Goal: Task Accomplishment & Management: Use online tool/utility

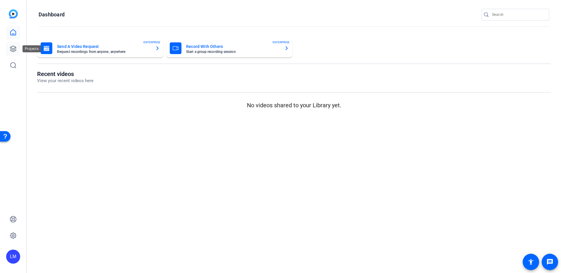
click at [14, 48] on icon at bounding box center [13, 48] width 7 height 7
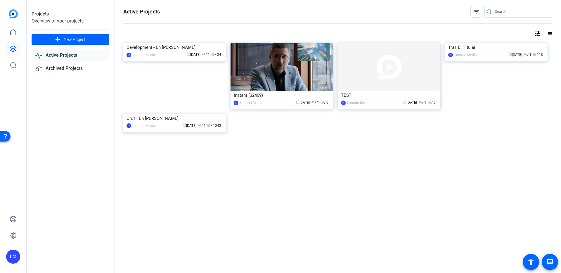
click at [179, 114] on img at bounding box center [174, 114] width 103 height 0
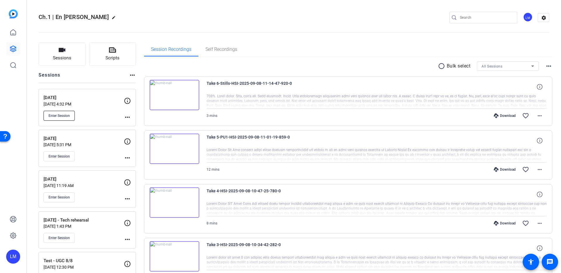
click at [58, 120] on button "Enter Session" at bounding box center [59, 116] width 31 height 10
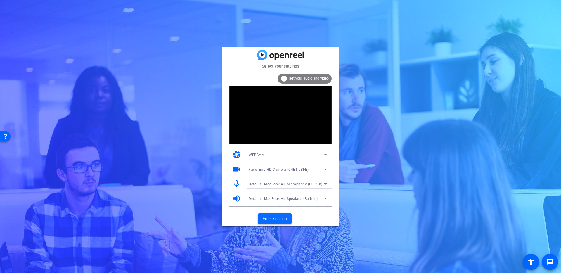
click at [284, 219] on span "Enter session" at bounding box center [275, 219] width 24 height 6
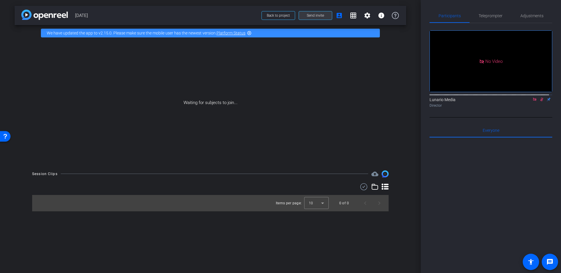
click at [315, 18] on span at bounding box center [315, 15] width 33 height 14
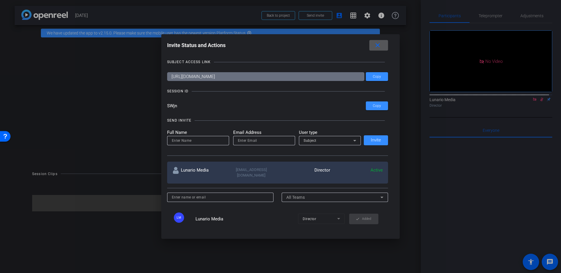
click at [206, 138] on input at bounding box center [198, 140] width 53 height 7
type input "[PERSON_NAME]"
type input "[PERSON_NAME][EMAIL_ADDRESS][DOMAIN_NAME]"
click at [345, 137] on div "Subject" at bounding box center [329, 140] width 50 height 7
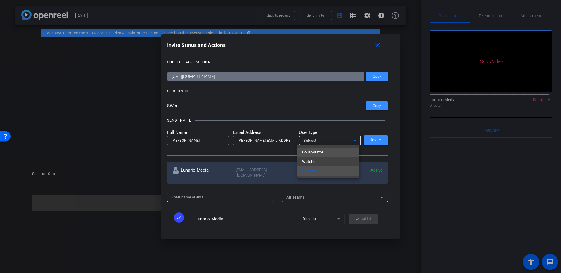
click at [327, 155] on mat-option "Collaborator" at bounding box center [328, 152] width 62 height 9
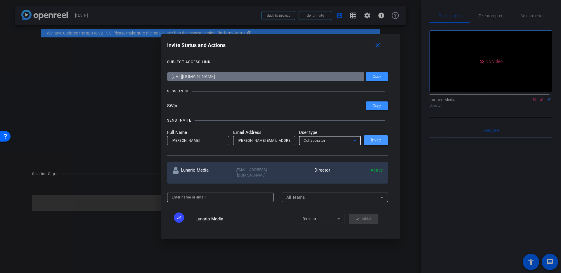
click at [383, 144] on span at bounding box center [376, 140] width 24 height 14
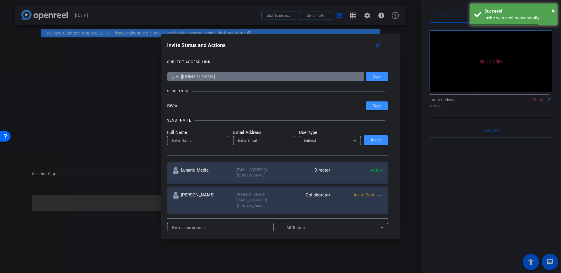
click at [183, 137] on input at bounding box center [198, 140] width 53 height 7
type input "Gaby"
type input "G"
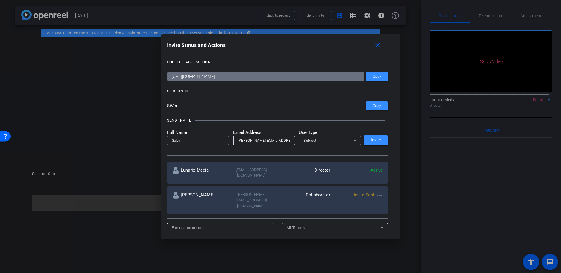
type input "[PERSON_NAME][EMAIL_ADDRESS][DOMAIN_NAME]"
click at [326, 139] on div "Subject" at bounding box center [329, 140] width 50 height 7
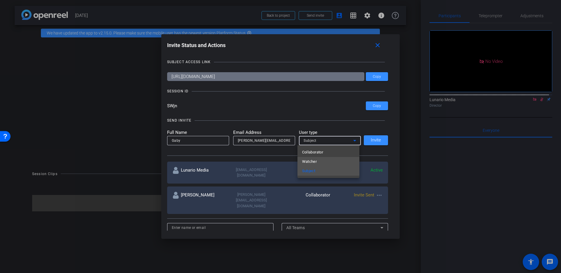
click at [324, 158] on mat-option "Watcher" at bounding box center [328, 161] width 62 height 9
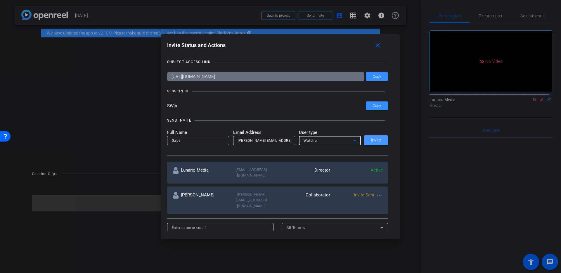
click at [379, 139] on span "Invite" at bounding box center [376, 140] width 10 height 4
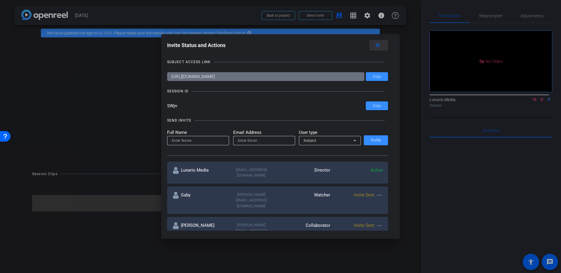
click at [377, 47] on mat-icon "close" at bounding box center [377, 45] width 7 height 7
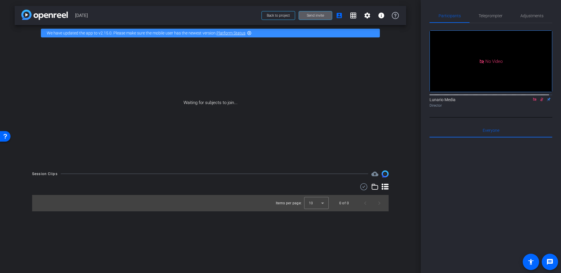
click at [410, 76] on div "arrow_back [DATE] Back to project Send invite account_box grid_on settings info…" at bounding box center [210, 136] width 421 height 273
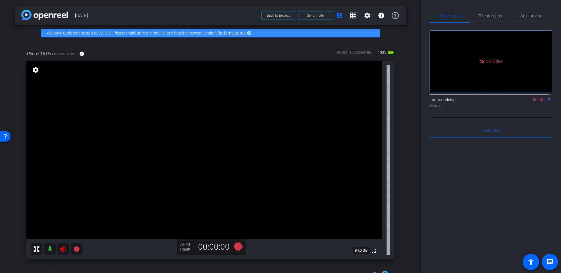
click at [61, 246] on icon at bounding box center [63, 248] width 7 height 7
click at [539, 101] on icon at bounding box center [541, 99] width 5 height 4
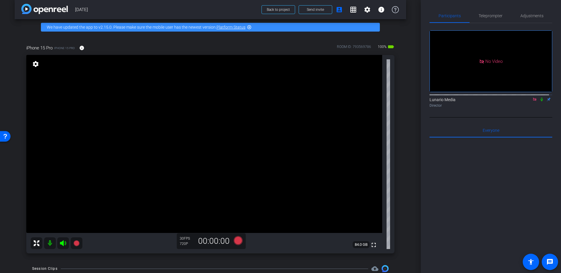
scroll to position [6, 0]
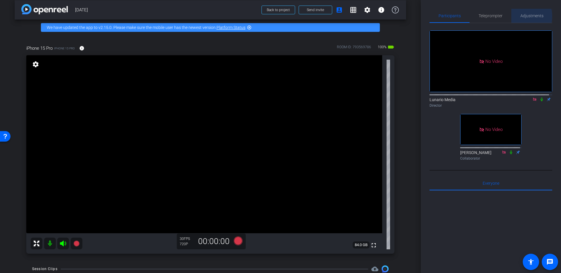
click at [522, 16] on span "Adjustments" at bounding box center [531, 16] width 23 height 4
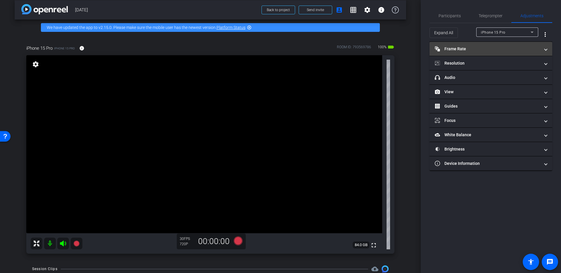
click at [489, 47] on mat-panel-title "Frame Rate Frame Rate" at bounding box center [487, 49] width 105 height 6
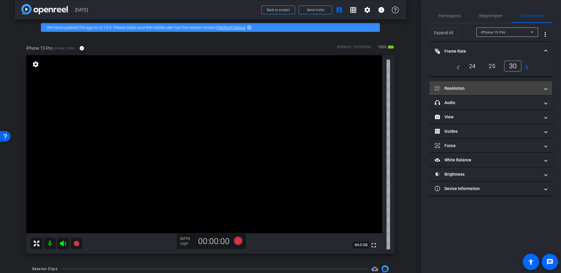
click at [499, 82] on mat-expansion-panel-header "Resolution" at bounding box center [490, 88] width 123 height 14
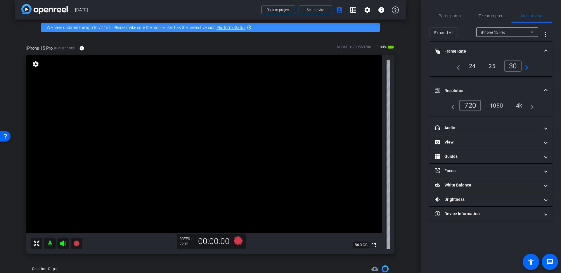
click at [496, 105] on div "1080" at bounding box center [496, 105] width 22 height 10
click at [456, 18] on span "Participants" at bounding box center [449, 16] width 22 height 14
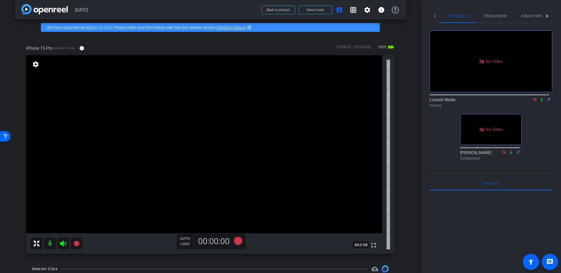
click at [539, 97] on icon at bounding box center [541, 99] width 5 height 4
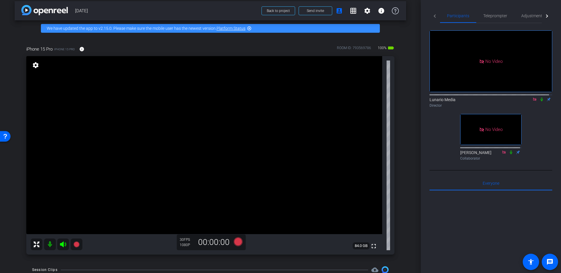
scroll to position [4, 0]
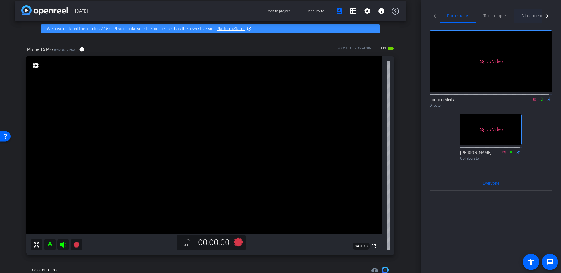
click at [527, 19] on span "Adjustments" at bounding box center [532, 16] width 23 height 14
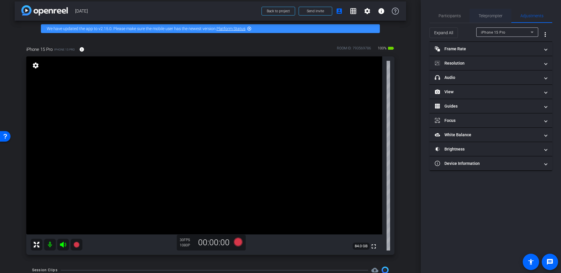
click at [488, 14] on span "Teleprompter" at bounding box center [490, 16] width 24 height 4
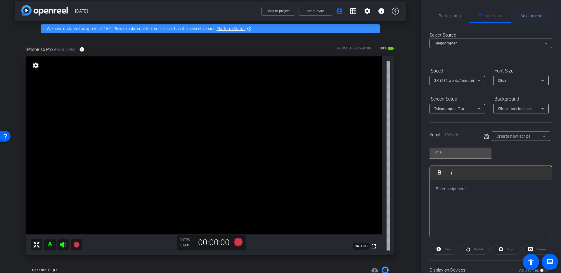
click at [520, 14] on span "Adjustments" at bounding box center [531, 16] width 23 height 4
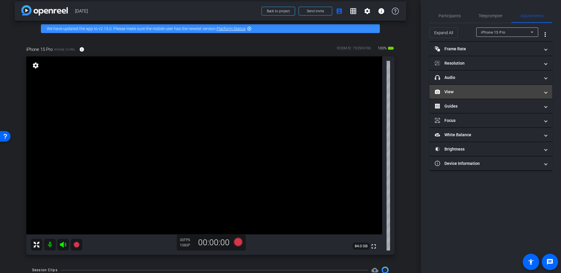
click at [476, 91] on mat-panel-title "View" at bounding box center [487, 92] width 105 height 6
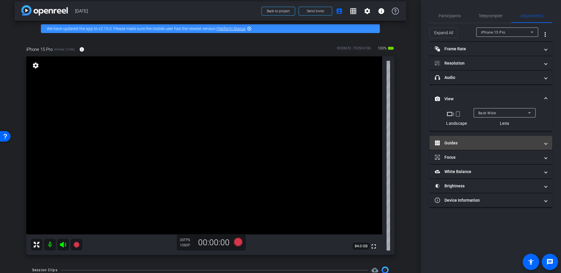
click at [488, 136] on mat-expansion-panel-header "Guides" at bounding box center [490, 143] width 123 height 14
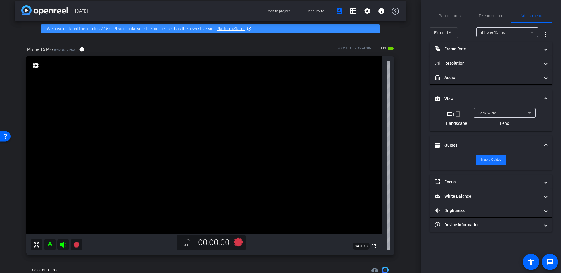
click at [495, 160] on span "Enable Guides" at bounding box center [491, 159] width 21 height 9
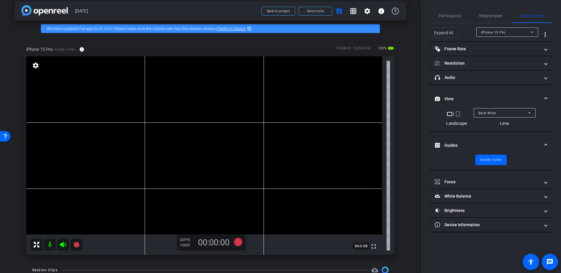
scroll to position [6, 0]
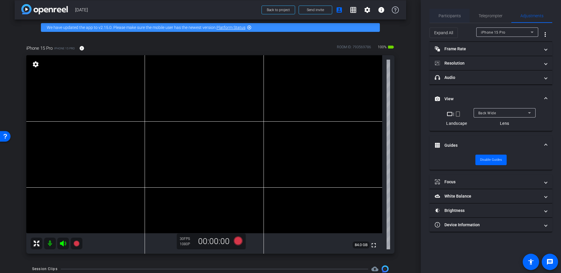
click at [460, 12] on div "Participants" at bounding box center [449, 16] width 40 height 14
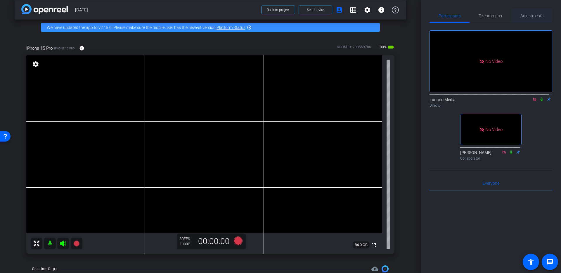
click at [528, 18] on span "Adjustments" at bounding box center [531, 16] width 23 height 4
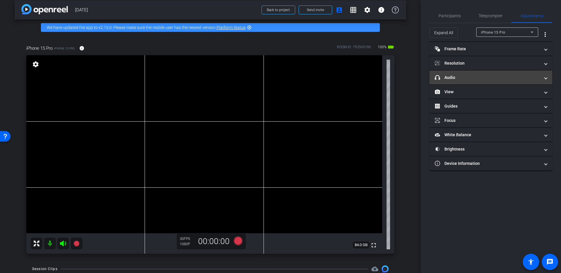
click at [482, 74] on mat-expansion-panel-header "headphone icon Audio" at bounding box center [490, 77] width 123 height 14
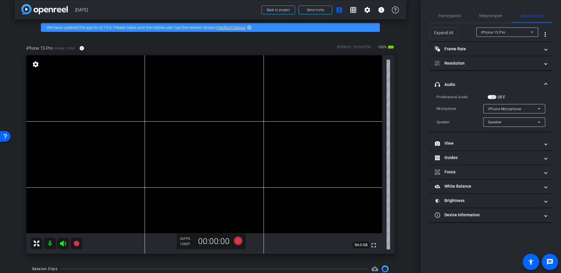
click at [488, 96] on span "button" at bounding box center [489, 97] width 3 height 3
click at [505, 109] on span "iPhone Microphone" at bounding box center [504, 109] width 33 height 4
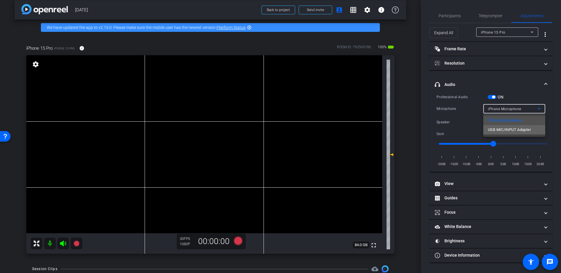
click at [510, 131] on span "USB MIC/INPUT Adapter" at bounding box center [509, 129] width 43 height 7
click at [454, 9] on span "Participants" at bounding box center [449, 16] width 22 height 14
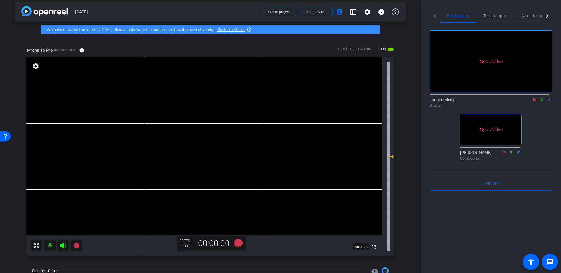
scroll to position [0, 0]
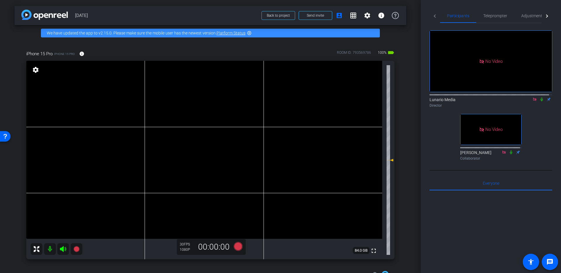
click at [503, 7] on div "Participants Teleprompter Adjustments No Video Lunario Media Director No Video …" at bounding box center [491, 136] width 140 height 273
click at [505, 19] on span "Teleprompter" at bounding box center [495, 16] width 24 height 14
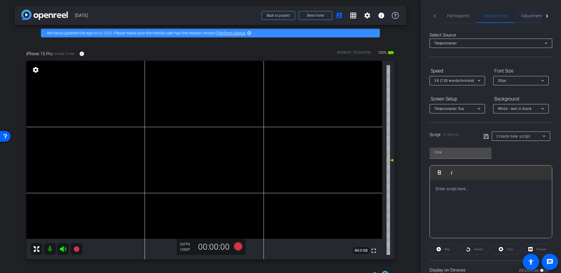
click at [532, 14] on span "Adjustments" at bounding box center [532, 16] width 23 height 4
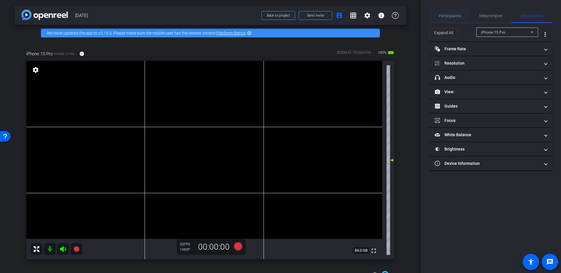
click at [454, 19] on span "Participants" at bounding box center [449, 16] width 22 height 14
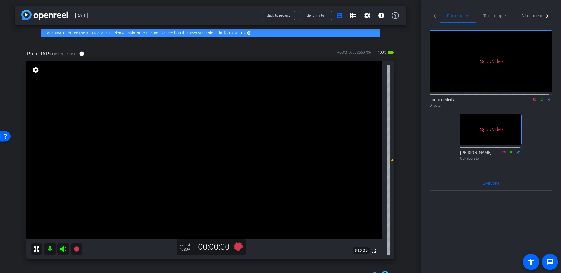
click at [540, 98] on icon at bounding box center [541, 100] width 2 height 4
click at [540, 98] on icon at bounding box center [541, 100] width 3 height 4
click at [216, 116] on video at bounding box center [204, 150] width 356 height 178
click at [204, 122] on video at bounding box center [204, 150] width 356 height 178
click at [200, 129] on video at bounding box center [204, 150] width 356 height 178
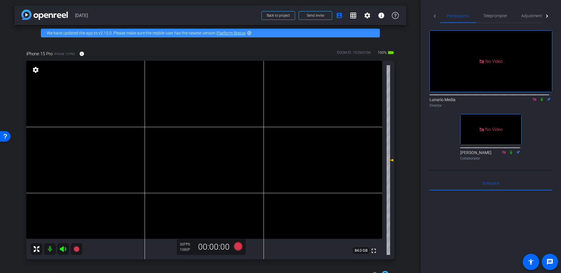
click at [205, 138] on video at bounding box center [204, 150] width 356 height 178
click at [204, 129] on video at bounding box center [204, 150] width 356 height 178
click at [211, 137] on video at bounding box center [204, 150] width 356 height 178
click at [490, 13] on span "Teleprompter" at bounding box center [495, 16] width 24 height 14
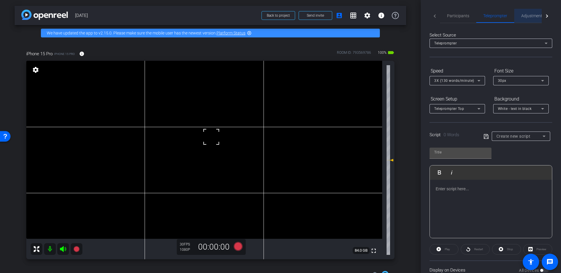
click at [533, 15] on span "Adjustments" at bounding box center [532, 16] width 23 height 4
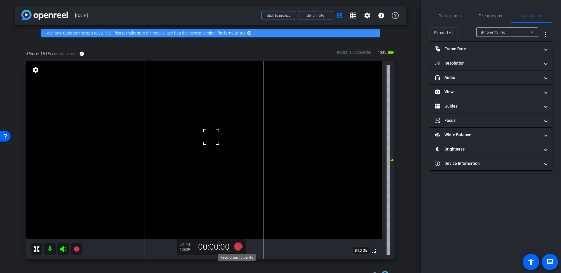
click at [237, 244] on icon at bounding box center [238, 246] width 9 height 9
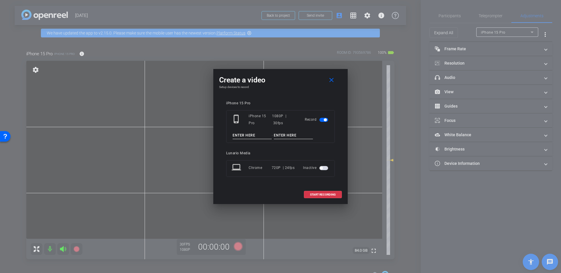
click at [255, 133] on input at bounding box center [252, 135] width 39 height 7
click at [256, 134] on input at bounding box center [252, 135] width 39 height 7
type input "t"
type input "Test 1"
type input "Medical Misinfo"
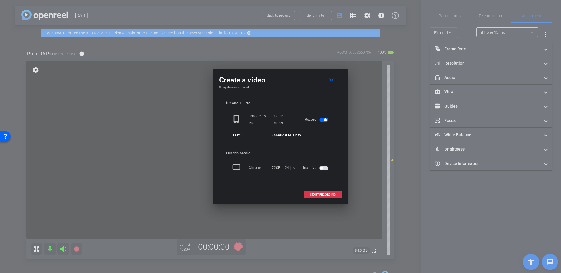
click at [315, 95] on div "iPhone 15 Pro phone_iphone iPhone 15 Pro 1080P | 30fps Record Test 1 - Medical …" at bounding box center [280, 143] width 123 height 96
click at [310, 132] on input "Medical Misinfo" at bounding box center [293, 135] width 39 height 7
click at [337, 195] on span at bounding box center [322, 195] width 37 height 14
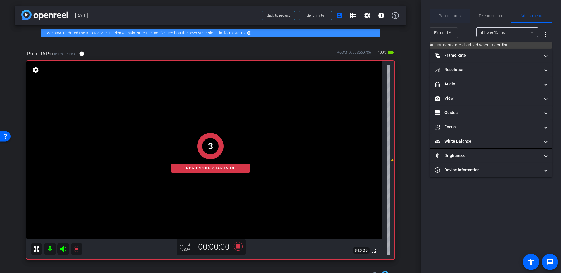
click at [451, 8] on div "Participants Teleprompter Adjustments Lunario Media Director [PERSON_NAME] Coll…" at bounding box center [491, 136] width 140 height 273
click at [452, 14] on span "Participants" at bounding box center [449, 16] width 22 height 4
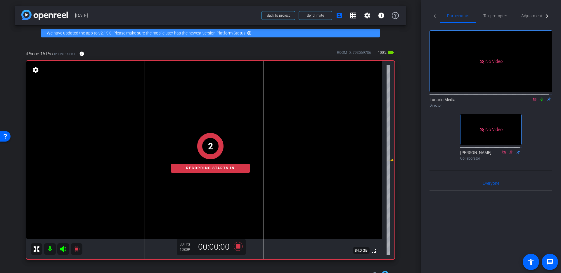
click at [541, 97] on mat-icon at bounding box center [541, 99] width 7 height 5
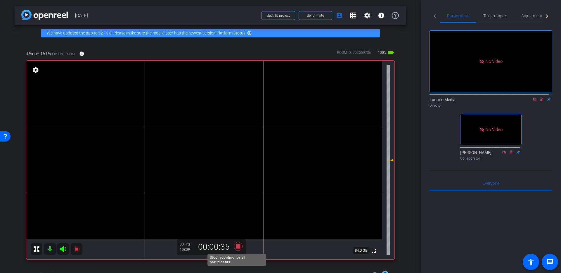
click at [237, 245] on icon at bounding box center [238, 246] width 9 height 9
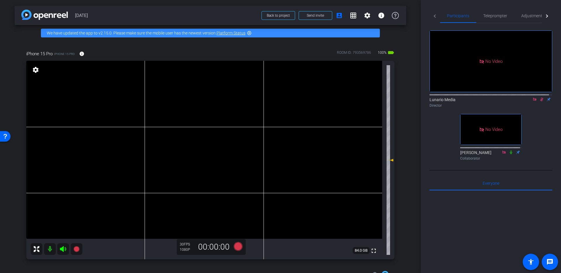
click at [539, 97] on icon at bounding box center [541, 99] width 5 height 4
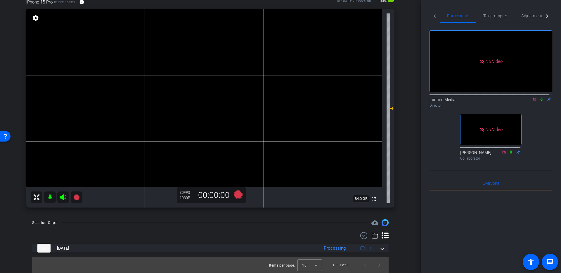
scroll to position [52, 0]
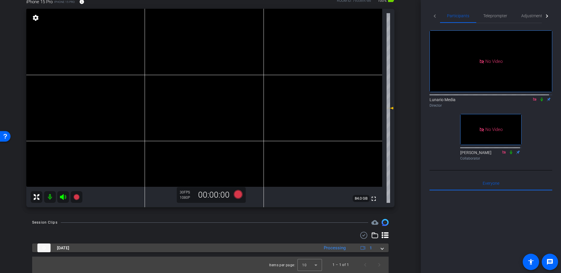
click at [376, 248] on div "[DATE] Processing 1" at bounding box center [209, 247] width 344 height 9
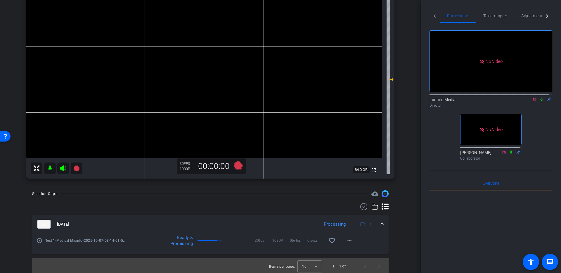
scroll to position [82, 0]
click at [342, 240] on span at bounding box center [349, 239] width 14 height 14
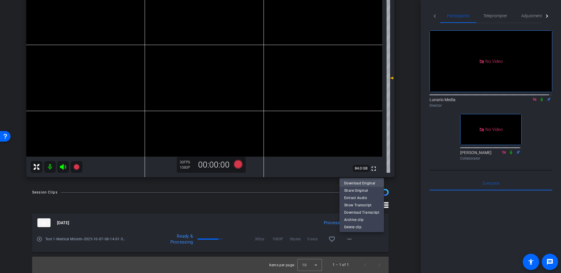
click at [348, 183] on span "Download Original" at bounding box center [361, 183] width 35 height 7
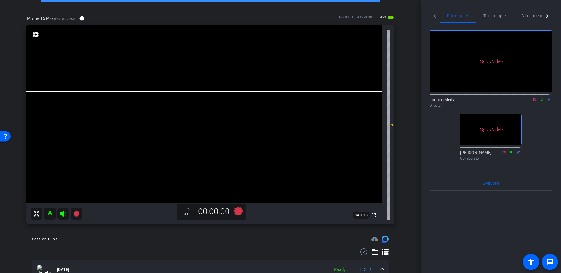
scroll to position [31, 0]
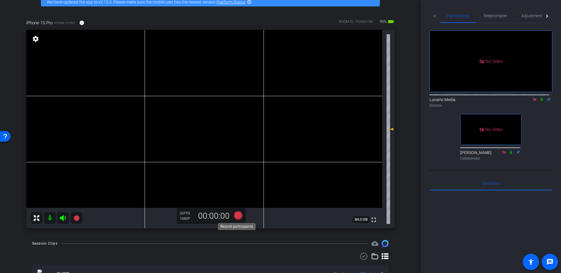
click at [237, 214] on icon at bounding box center [238, 215] width 9 height 9
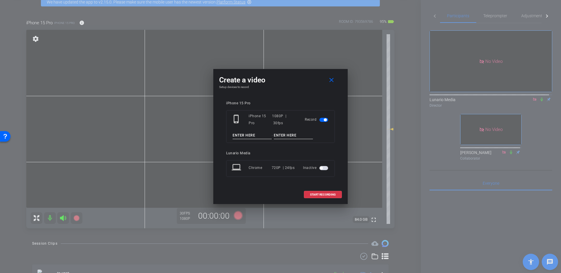
click at [246, 135] on input at bounding box center [252, 135] width 39 height 7
type input "Test 2"
paste input "Medical Misinfo"
type input "Medical Misinfo"
click at [338, 195] on span at bounding box center [322, 195] width 37 height 14
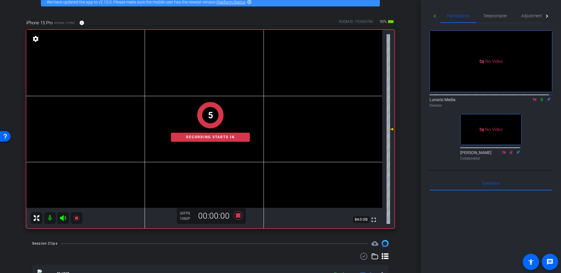
click at [539, 97] on icon at bounding box center [541, 99] width 5 height 4
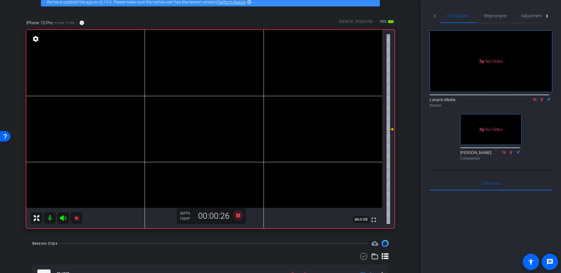
click at [232, 214] on icon at bounding box center [238, 215] width 14 height 11
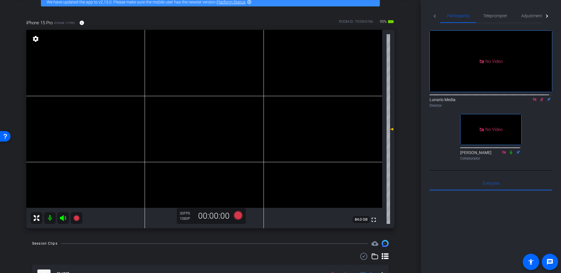
click at [535, 103] on div "Director" at bounding box center [490, 105] width 123 height 5
click at [540, 98] on icon at bounding box center [541, 100] width 3 height 4
click at [235, 213] on icon at bounding box center [238, 215] width 9 height 9
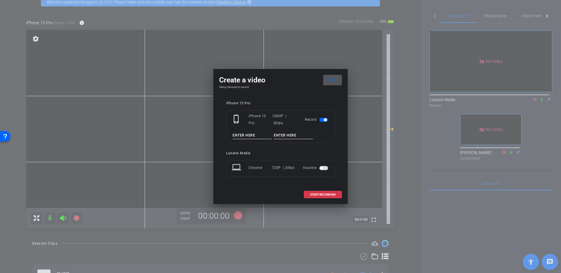
click at [250, 132] on input at bounding box center [252, 135] width 39 height 7
click at [254, 135] on input at bounding box center [252, 135] width 39 height 7
type input "Take 1"
click at [330, 82] on mat-icon "close" at bounding box center [331, 80] width 7 height 7
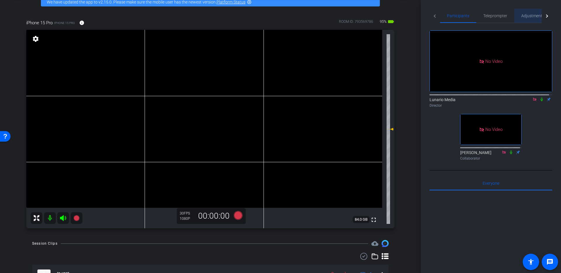
click at [523, 12] on span "Adjustments" at bounding box center [532, 16] width 23 height 14
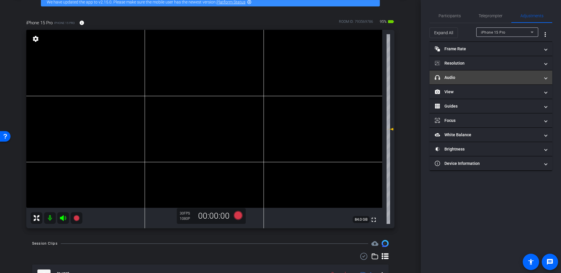
click at [489, 79] on mat-panel-title "headphone icon Audio" at bounding box center [487, 77] width 105 height 6
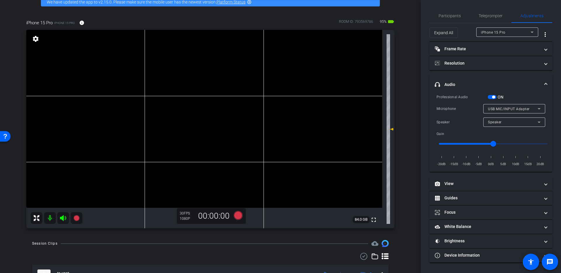
click at [513, 109] on span "USB MIC/INPUT Adapter" at bounding box center [509, 109] width 42 height 4
click at [513, 109] on div at bounding box center [280, 136] width 561 height 273
click at [513, 109] on span "USB MIC/INPUT Adapter" at bounding box center [509, 109] width 42 height 4
click at [513, 109] on div at bounding box center [280, 136] width 561 height 273
click at [509, 122] on div "Speaker" at bounding box center [513, 121] width 50 height 7
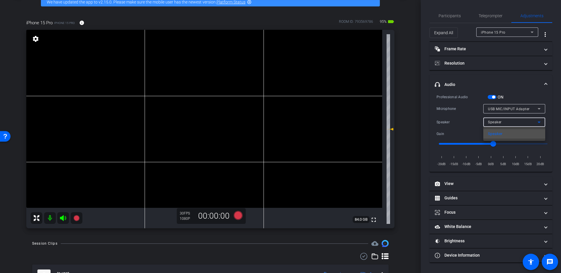
click at [509, 122] on div at bounding box center [280, 136] width 561 height 273
click at [495, 15] on span "Teleprompter" at bounding box center [490, 16] width 24 height 4
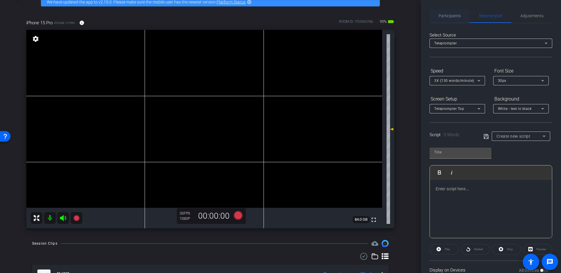
click at [441, 18] on span "Participants" at bounding box center [449, 16] width 22 height 14
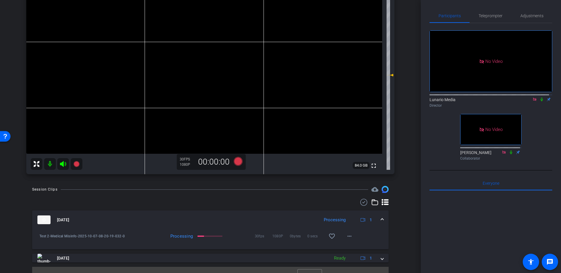
scroll to position [95, 0]
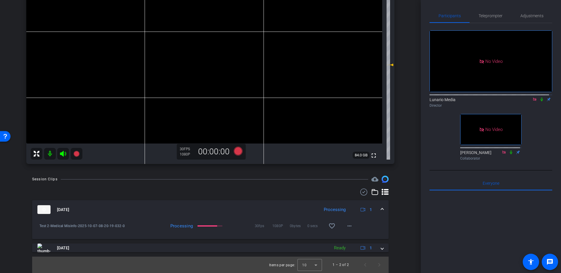
click at [539, 97] on icon at bounding box center [541, 99] width 5 height 4
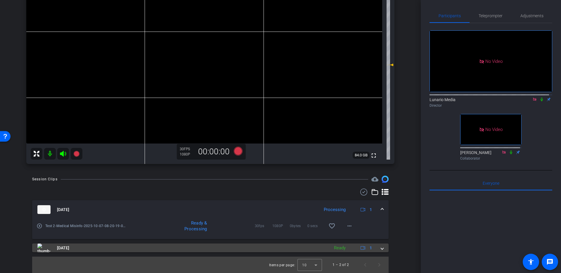
click at [375, 248] on div "[DATE] Ready 1" at bounding box center [209, 247] width 344 height 9
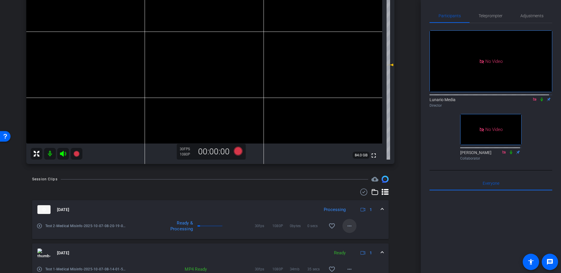
click at [346, 219] on span at bounding box center [349, 226] width 14 height 14
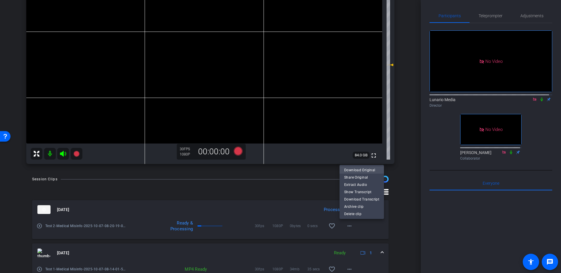
click at [371, 169] on span "Download Original" at bounding box center [361, 170] width 35 height 7
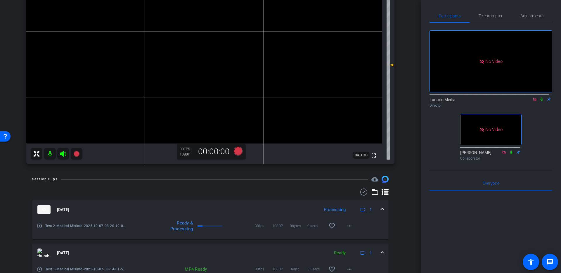
click at [537, 92] on div "Lunario Media Director" at bounding box center [490, 101] width 123 height 18
click at [540, 98] on icon at bounding box center [541, 100] width 2 height 4
click at [540, 98] on icon at bounding box center [541, 100] width 3 height 4
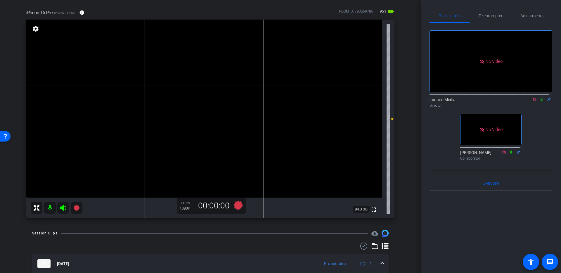
scroll to position [0, 0]
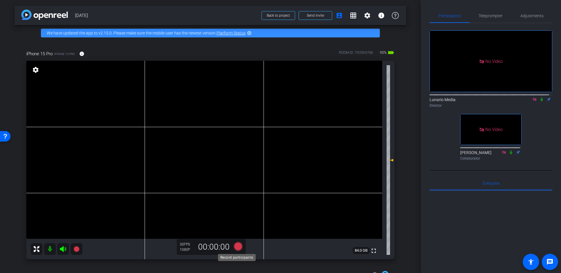
click at [239, 246] on icon at bounding box center [238, 246] width 9 height 9
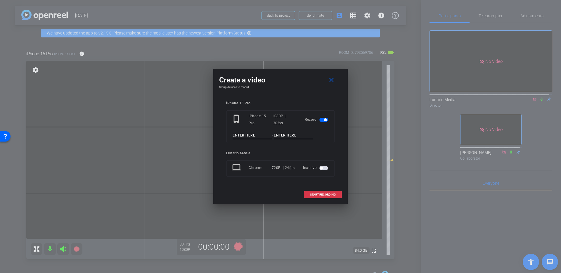
click at [250, 136] on input at bounding box center [252, 135] width 39 height 7
type input "Take 1"
paste input "Medical Misinfo"
type input "Medical Misinfo"
click at [323, 151] on div "Lunario Media" at bounding box center [280, 153] width 109 height 4
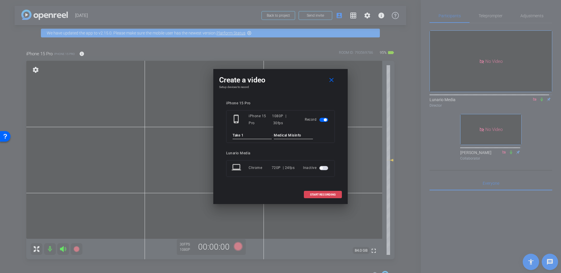
click at [337, 197] on span at bounding box center [322, 195] width 37 height 14
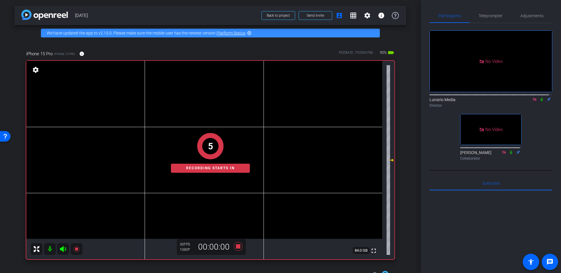
click at [539, 97] on icon at bounding box center [541, 99] width 5 height 4
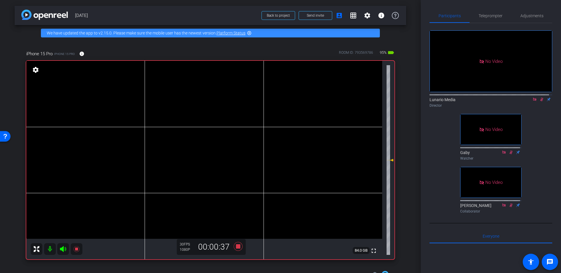
click at [207, 141] on video at bounding box center [204, 150] width 356 height 178
click at [237, 247] on icon at bounding box center [238, 246] width 9 height 9
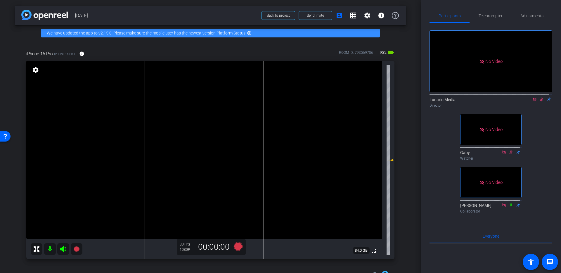
click at [539, 97] on icon at bounding box center [541, 99] width 5 height 4
click at [204, 149] on video at bounding box center [204, 150] width 356 height 178
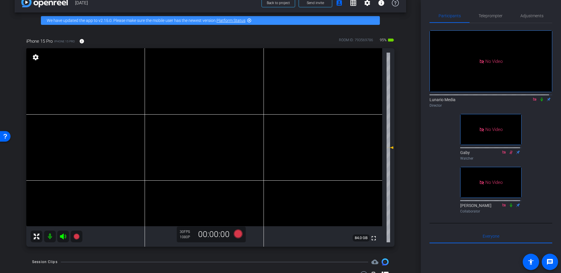
scroll to position [13, 0]
click at [204, 125] on video at bounding box center [204, 137] width 356 height 178
click at [219, 126] on video at bounding box center [204, 137] width 356 height 178
click at [190, 126] on video at bounding box center [204, 137] width 356 height 178
click at [540, 97] on icon at bounding box center [541, 99] width 5 height 4
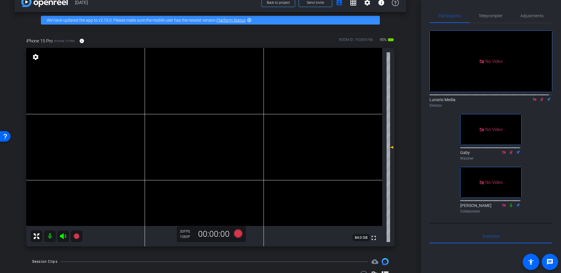
click at [539, 97] on icon at bounding box center [541, 99] width 5 height 4
click at [217, 127] on video at bounding box center [204, 137] width 356 height 178
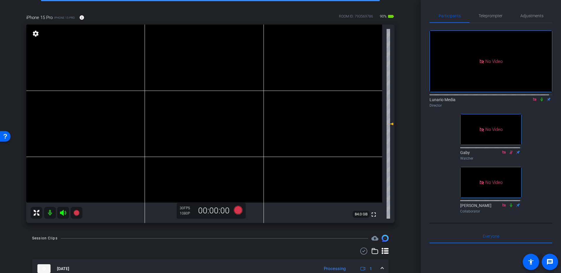
scroll to position [50, 0]
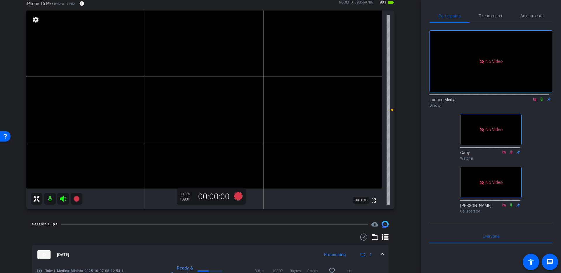
click at [538, 97] on mat-icon at bounding box center [541, 99] width 7 height 5
click at [539, 97] on icon at bounding box center [541, 99] width 5 height 4
click at [205, 84] on video at bounding box center [204, 100] width 356 height 178
click at [238, 193] on icon at bounding box center [238, 196] width 9 height 9
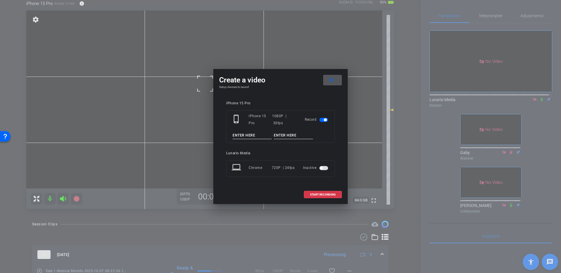
click at [251, 136] on input at bounding box center [252, 135] width 39 height 7
click at [332, 84] on span at bounding box center [332, 80] width 19 height 14
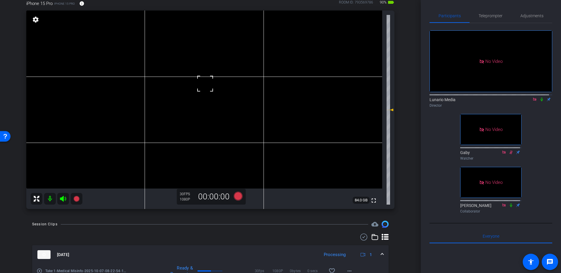
scroll to position [51, 0]
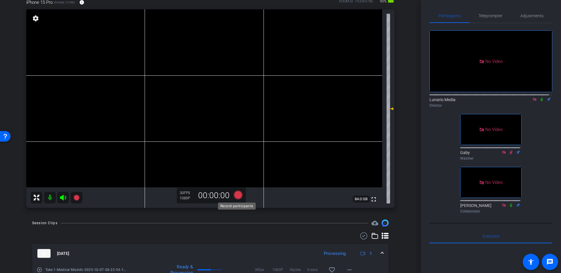
click at [238, 195] on icon at bounding box center [238, 194] width 9 height 9
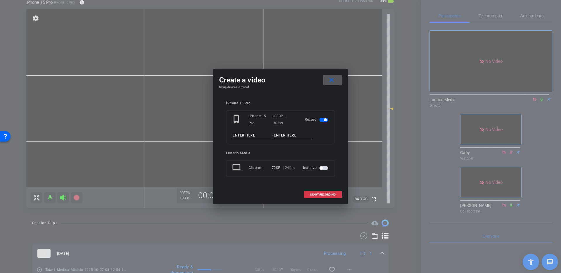
click at [246, 132] on input at bounding box center [252, 135] width 39 height 7
type input "Take 2"
paste input "Medical Misinfo"
type input "Medical Misinfo"
click at [337, 195] on span at bounding box center [322, 195] width 37 height 14
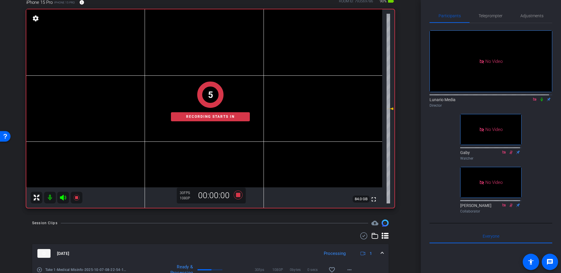
click at [540, 98] on icon at bounding box center [541, 100] width 2 height 4
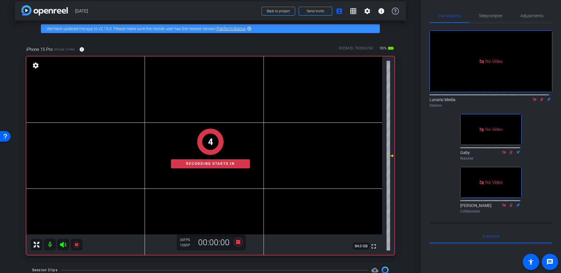
scroll to position [0, 0]
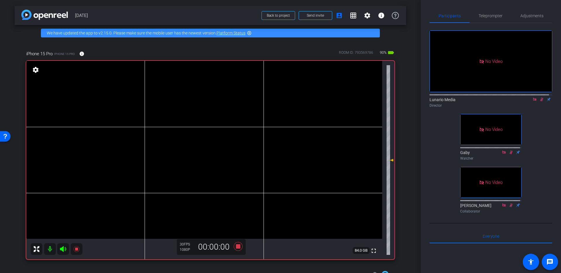
click at [208, 145] on video at bounding box center [204, 150] width 356 height 178
click at [236, 247] on icon at bounding box center [238, 246] width 9 height 9
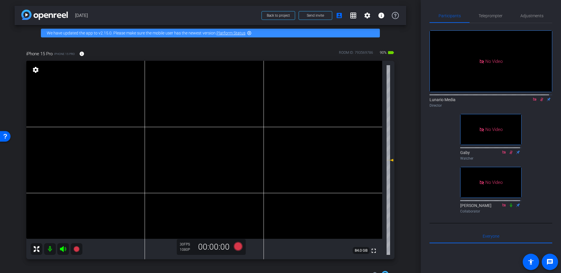
click at [539, 97] on icon at bounding box center [541, 99] width 5 height 4
click at [237, 244] on icon at bounding box center [238, 246] width 9 height 9
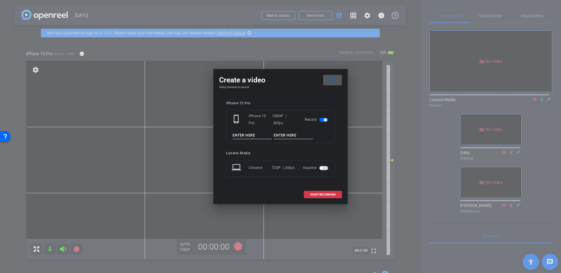
click at [258, 136] on input at bounding box center [252, 135] width 39 height 7
type input "Take 3"
paste input "Medical Misinfo"
type input "Medical Misinfo"
click at [329, 193] on span "START RECORDING" at bounding box center [323, 194] width 26 height 3
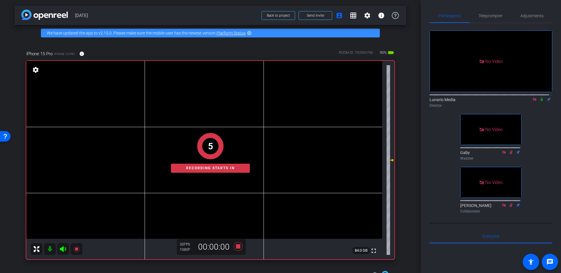
click at [539, 97] on icon at bounding box center [541, 99] width 5 height 4
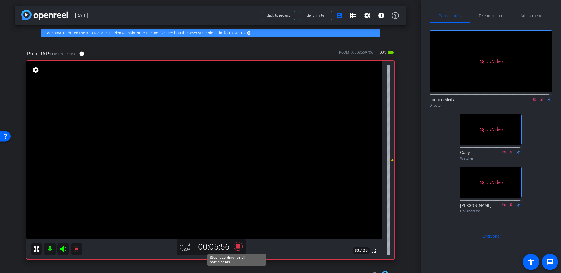
click at [239, 247] on icon at bounding box center [238, 246] width 14 height 11
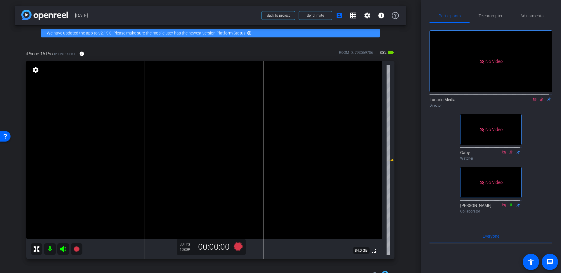
click at [539, 97] on icon at bounding box center [541, 99] width 5 height 4
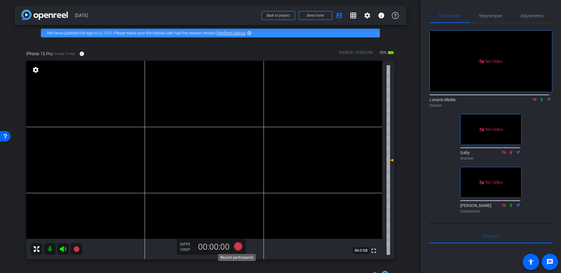
click at [240, 246] on icon at bounding box center [238, 246] width 14 height 11
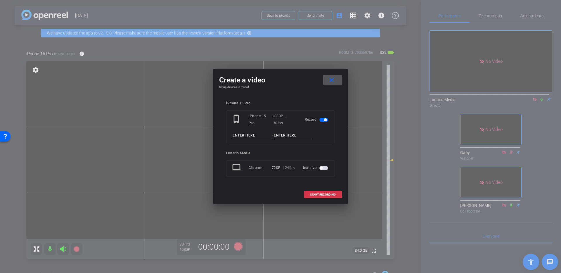
click at [254, 138] on input at bounding box center [252, 135] width 39 height 7
type input "Take 4"
paste input "Medical Misinfo"
type input "Medical Misinfo"
click at [338, 195] on span at bounding box center [322, 195] width 37 height 14
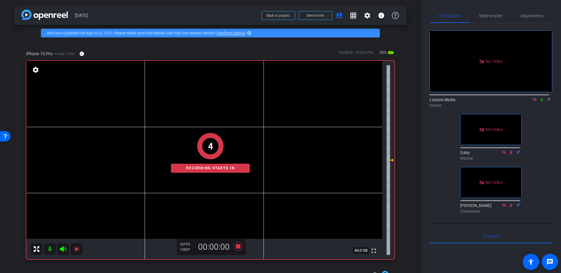
click at [539, 97] on icon at bounding box center [541, 99] width 5 height 4
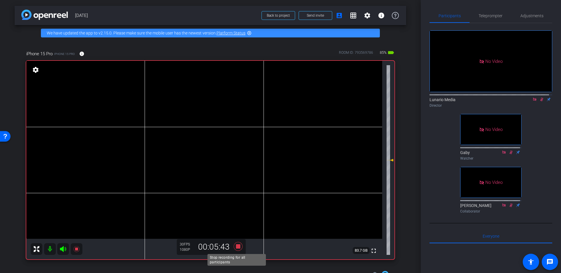
click at [238, 247] on icon at bounding box center [238, 246] width 9 height 9
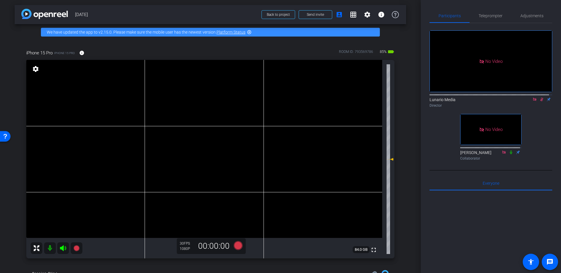
scroll to position [1, 0]
click at [205, 146] on video at bounding box center [204, 149] width 356 height 178
click at [539, 97] on icon at bounding box center [541, 99] width 5 height 4
click at [240, 245] on icon at bounding box center [238, 245] width 9 height 9
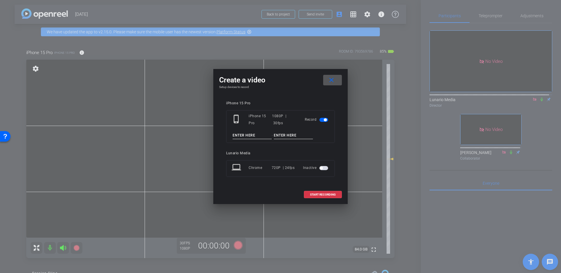
click at [260, 137] on input at bounding box center [252, 135] width 39 height 7
type input "Take 5-PU1"
paste input "Medical Misinfo"
type input "Medical Misinfo"
click at [323, 195] on span "START RECORDING" at bounding box center [323, 194] width 26 height 3
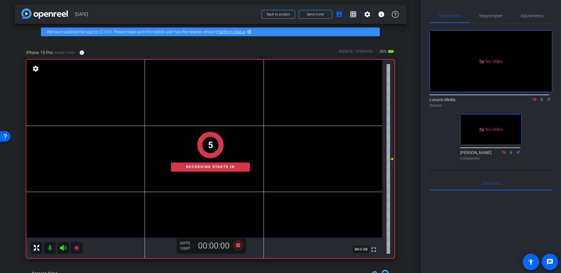
click at [539, 97] on icon at bounding box center [541, 99] width 5 height 4
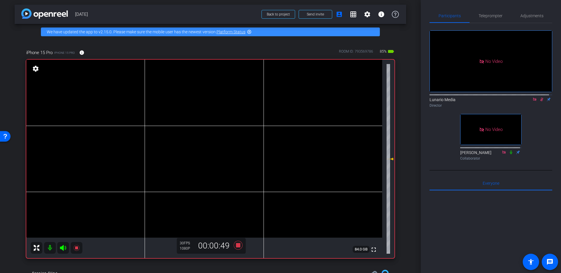
click at [539, 97] on icon at bounding box center [541, 99] width 5 height 4
click at [239, 243] on icon at bounding box center [238, 245] width 14 height 11
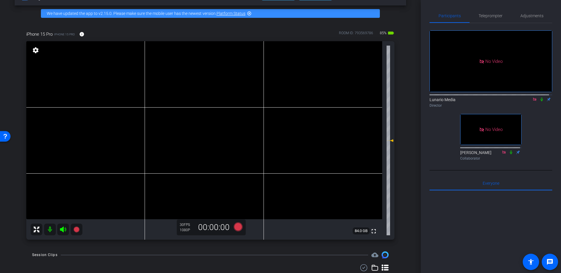
scroll to position [20, 0]
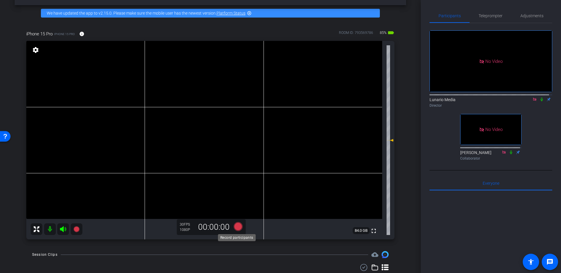
click at [234, 226] on icon at bounding box center [238, 226] width 9 height 9
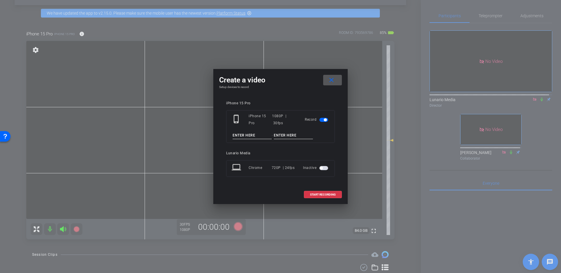
click at [335, 80] on span at bounding box center [332, 80] width 19 height 14
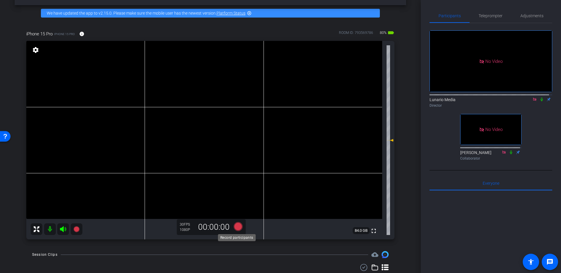
click at [237, 226] on icon at bounding box center [238, 226] width 9 height 9
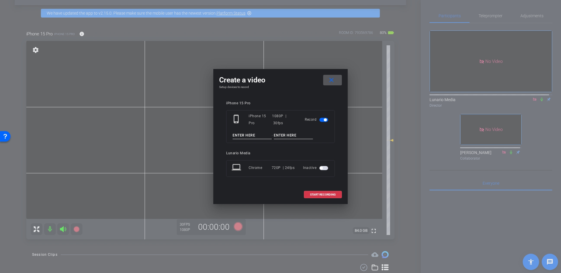
click at [247, 134] on input at bounding box center [252, 135] width 39 height 7
type input "Take 5-PU1"
paste input "Medical Misinfo"
type input "Medical Misinfo"
click at [337, 195] on span at bounding box center [322, 195] width 37 height 14
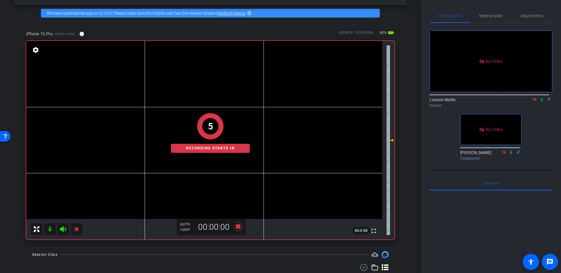
click at [540, 98] on icon at bounding box center [541, 100] width 2 height 4
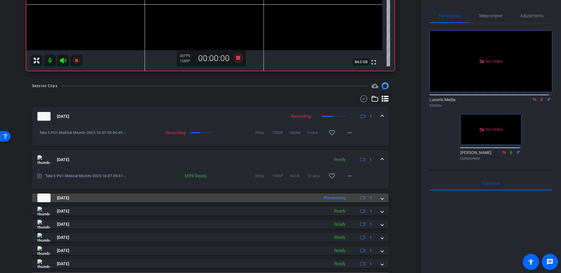
scroll to position [204, 0]
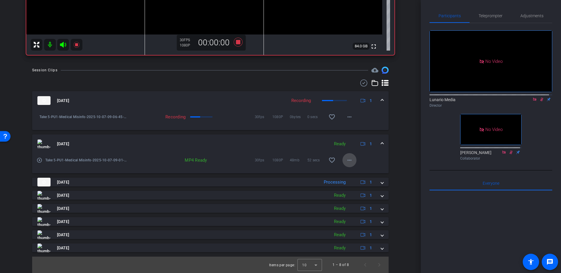
click at [348, 159] on mat-icon "more_horiz" at bounding box center [349, 160] width 7 height 7
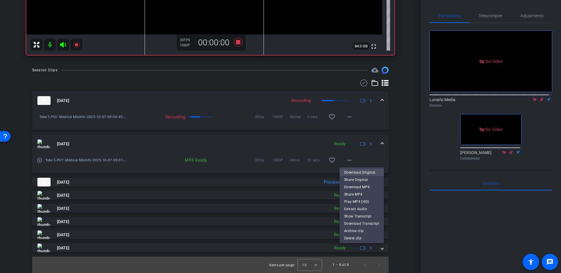
click at [365, 171] on span "Download Original" at bounding box center [361, 172] width 35 height 7
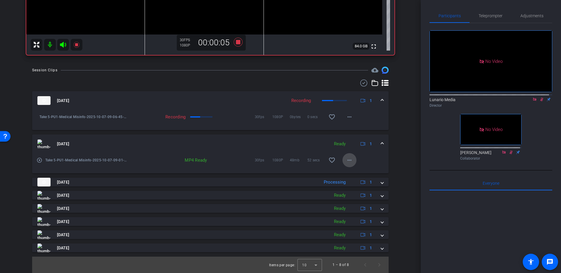
click at [347, 158] on mat-icon "more_horiz" at bounding box center [349, 160] width 7 height 7
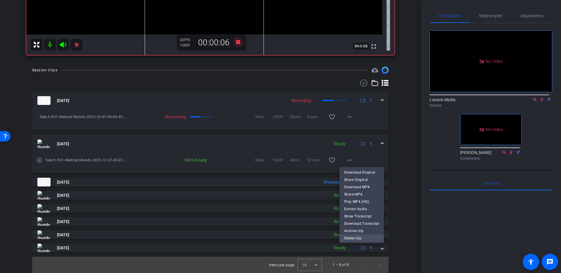
click at [358, 239] on span "Delete clip" at bounding box center [361, 238] width 35 height 7
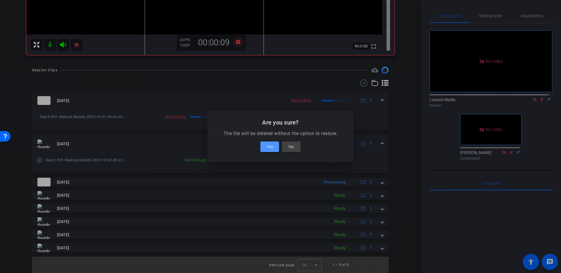
click at [275, 149] on span at bounding box center [269, 147] width 19 height 14
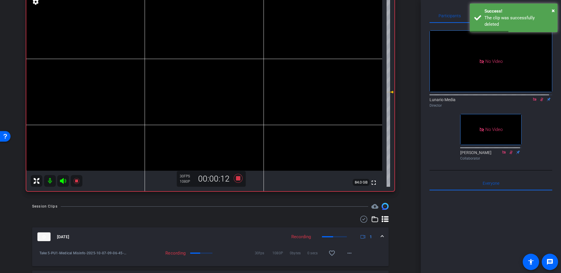
scroll to position [0, 0]
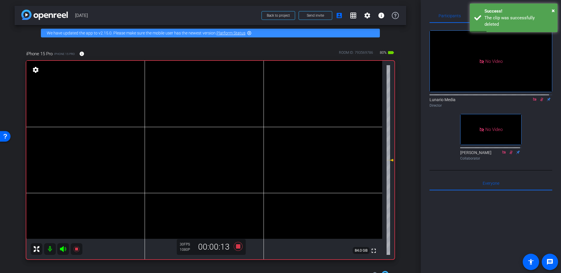
click at [207, 138] on video at bounding box center [204, 150] width 356 height 178
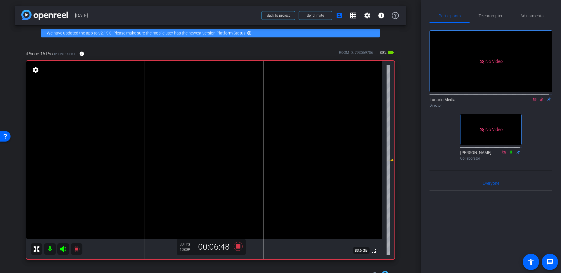
click at [211, 136] on video at bounding box center [204, 150] width 356 height 178
click at [236, 247] on icon at bounding box center [238, 246] width 9 height 9
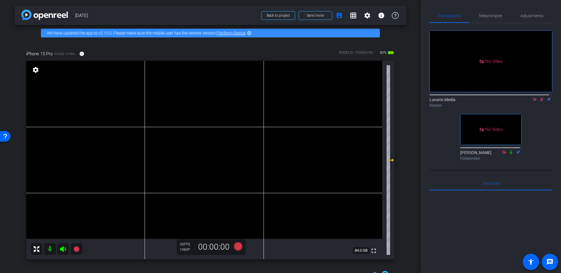
click at [540, 98] on icon at bounding box center [541, 100] width 3 height 4
click at [239, 245] on icon at bounding box center [238, 246] width 9 height 9
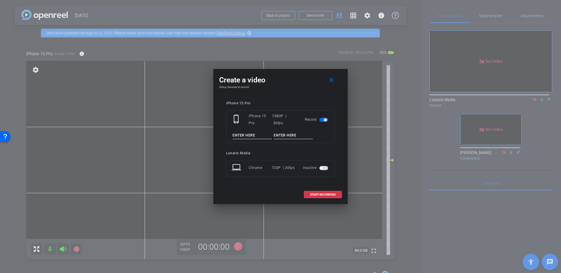
click at [239, 131] on div "phone_iphone iPhone 15 Pro 1080P | 30fps Record -" at bounding box center [280, 126] width 109 height 33
click at [241, 136] on input at bounding box center [252, 135] width 39 height 7
type input "Take 6"
type input "q"
click at [246, 135] on input "Take 6" at bounding box center [252, 135] width 39 height 7
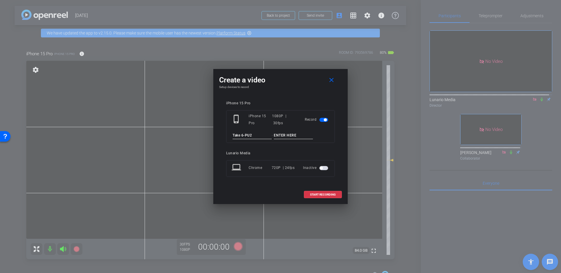
type input "Take 6-PU2"
paste input "Medical Misinfo"
type input "Medical Misinfo"
click at [335, 196] on span at bounding box center [322, 195] width 37 height 14
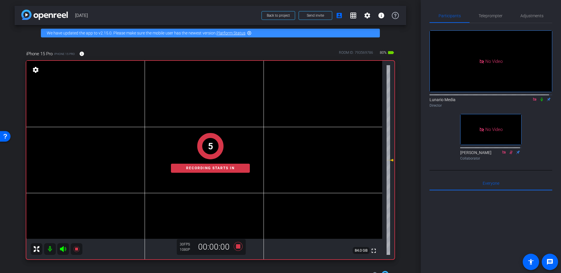
click at [540, 97] on icon at bounding box center [541, 99] width 5 height 4
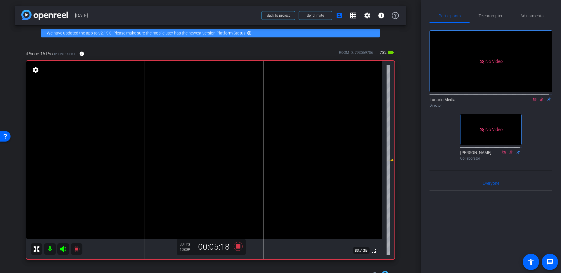
click at [204, 145] on video at bounding box center [204, 150] width 356 height 178
click at [540, 98] on icon at bounding box center [541, 100] width 3 height 4
click at [237, 247] on icon at bounding box center [238, 246] width 9 height 9
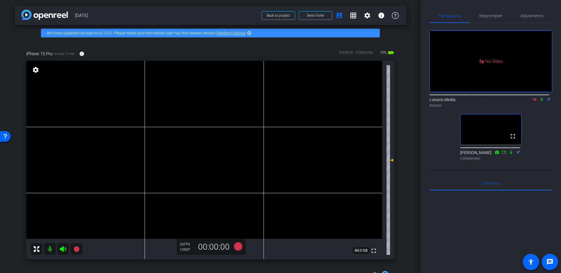
click at [200, 144] on video at bounding box center [204, 150] width 356 height 178
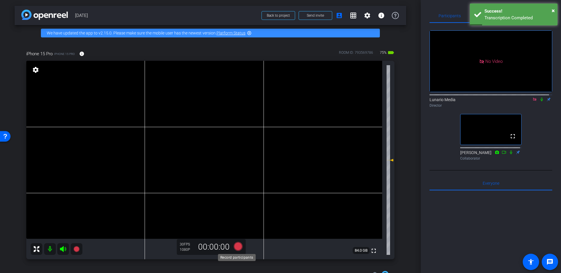
click at [235, 245] on icon at bounding box center [238, 246] width 9 height 9
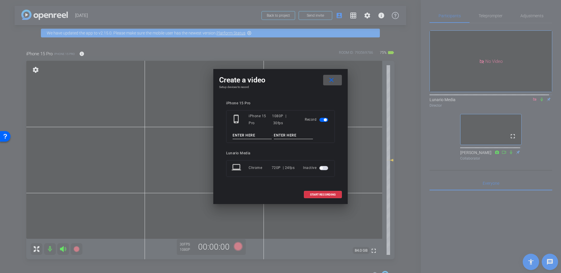
click at [247, 134] on input at bounding box center [252, 135] width 39 height 7
type input "Take 7-Stills"
paste input "Medical Misinfo"
type input "Medical Misinfo"
click at [321, 192] on span at bounding box center [322, 195] width 37 height 14
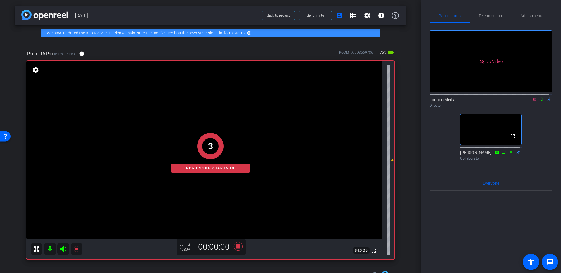
click at [540, 98] on icon at bounding box center [541, 100] width 2 height 4
click at [540, 98] on icon at bounding box center [541, 100] width 3 height 4
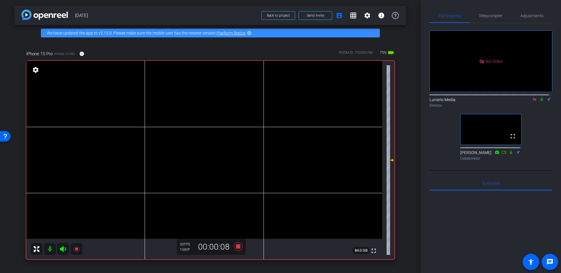
click at [539, 97] on icon at bounding box center [541, 99] width 5 height 4
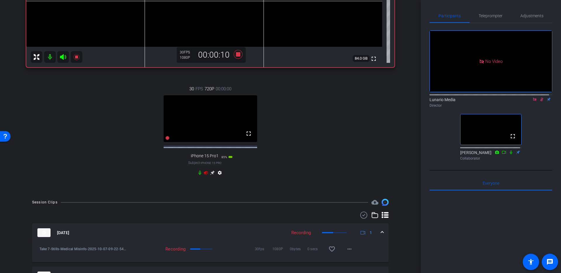
scroll to position [195, 0]
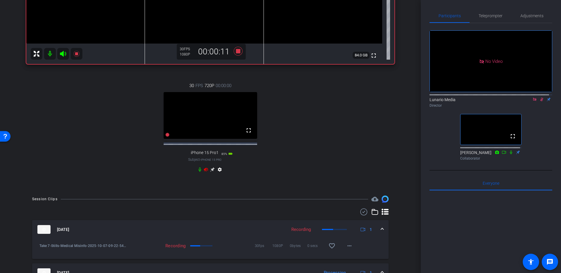
click at [200, 172] on icon at bounding box center [199, 169] width 5 height 5
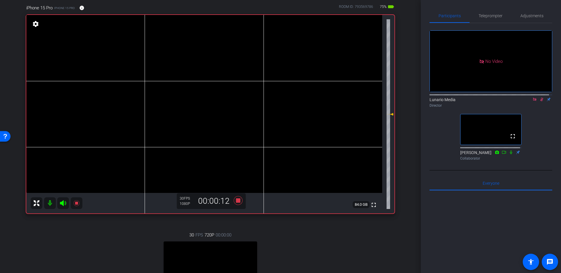
scroll to position [0, 0]
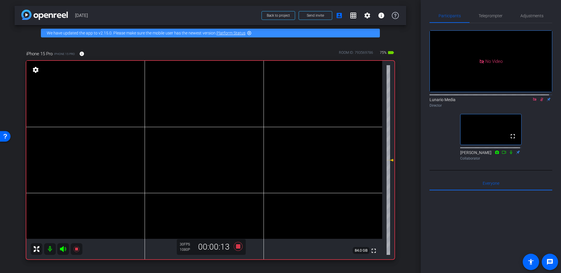
click at [539, 97] on icon at bounding box center [541, 99] width 5 height 4
click at [239, 247] on icon at bounding box center [238, 246] width 9 height 9
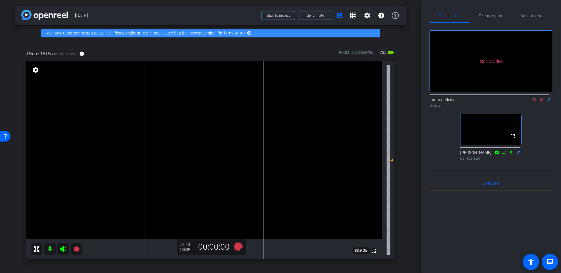
click at [539, 97] on icon at bounding box center [541, 99] width 5 height 4
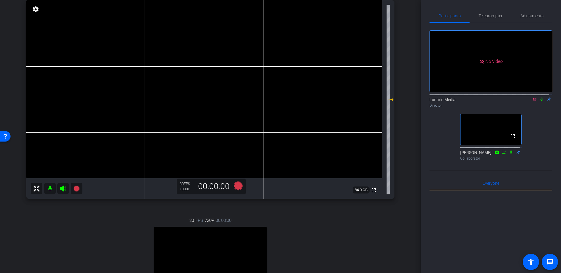
scroll to position [61, 0]
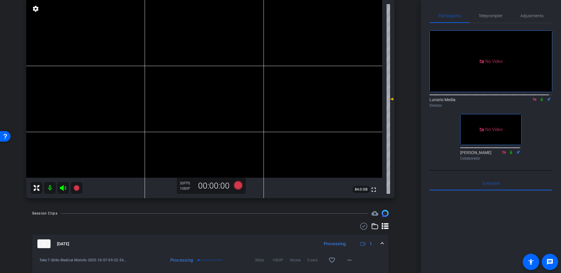
click at [539, 97] on icon at bounding box center [541, 99] width 5 height 4
click at [60, 189] on icon at bounding box center [63, 187] width 7 height 7
click at [53, 191] on mat-icon at bounding box center [50, 188] width 12 height 12
click at [67, 191] on mat-icon at bounding box center [63, 188] width 12 height 12
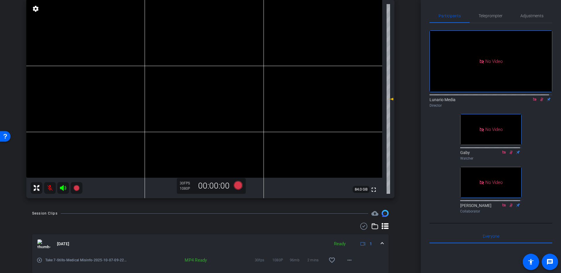
click at [46, 186] on mat-icon at bounding box center [50, 188] width 12 height 12
click at [540, 98] on icon at bounding box center [541, 100] width 3 height 4
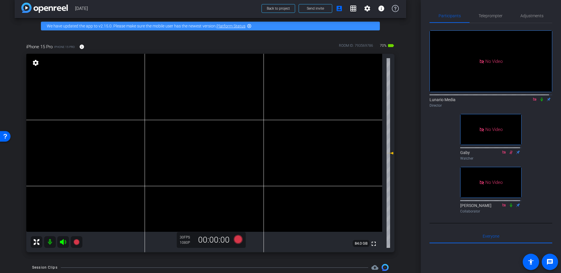
scroll to position [8, 0]
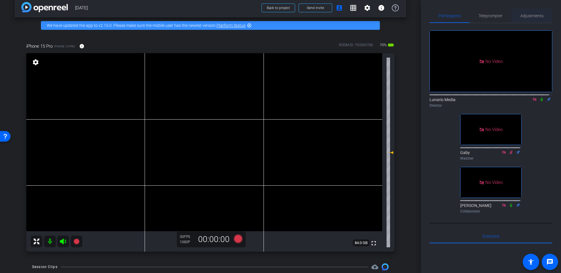
click at [533, 18] on span "Adjustments" at bounding box center [531, 16] width 23 height 14
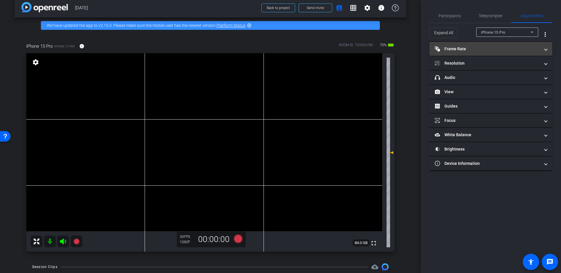
click at [519, 47] on mat-panel-title "Frame Rate Frame Rate" at bounding box center [487, 49] width 105 height 6
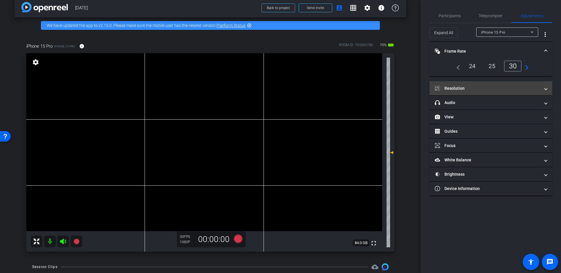
click at [520, 85] on mat-expansion-panel-header "Resolution" at bounding box center [490, 88] width 123 height 14
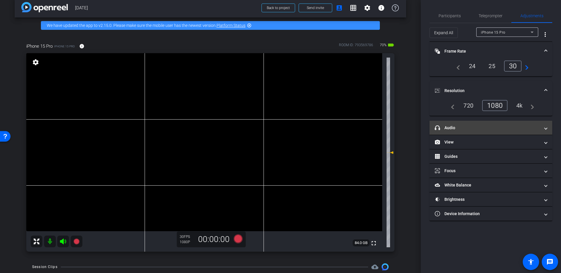
click at [522, 126] on mat-panel-title "headphone icon Audio" at bounding box center [487, 128] width 105 height 6
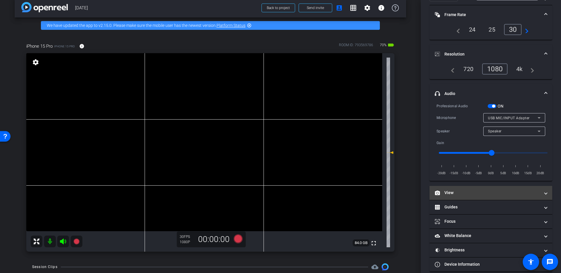
scroll to position [44, 0]
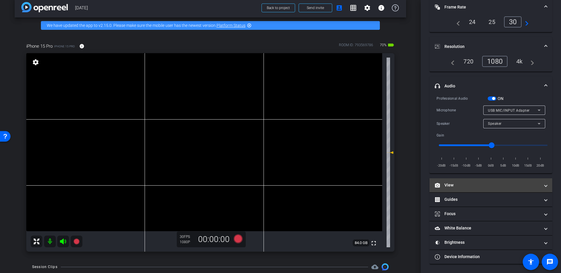
click at [471, 182] on mat-panel-title "View" at bounding box center [487, 185] width 105 height 6
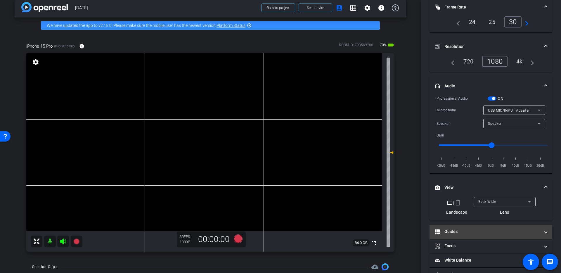
click at [473, 229] on mat-panel-title "Guides" at bounding box center [487, 231] width 105 height 6
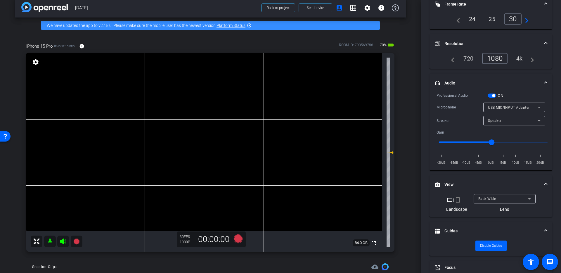
scroll to position [0, 0]
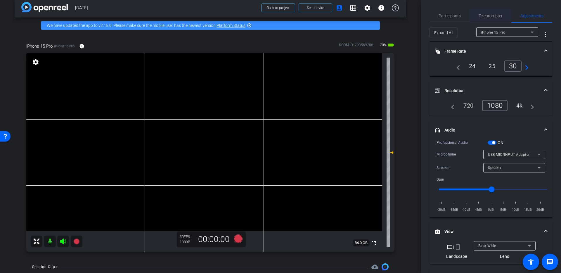
click at [478, 20] on span "Teleprompter" at bounding box center [490, 16] width 24 height 14
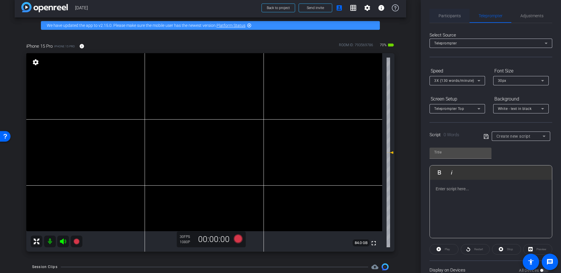
click at [447, 18] on span "Participants" at bounding box center [449, 16] width 22 height 14
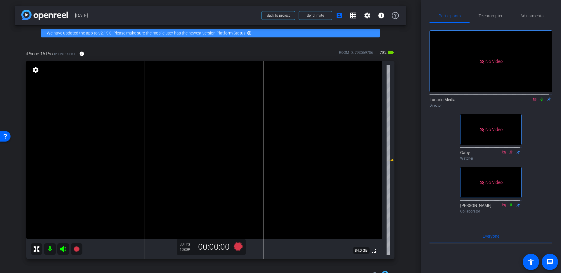
click at [211, 137] on video at bounding box center [204, 150] width 356 height 178
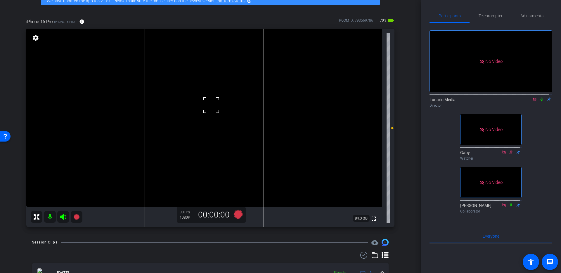
scroll to position [42, 0]
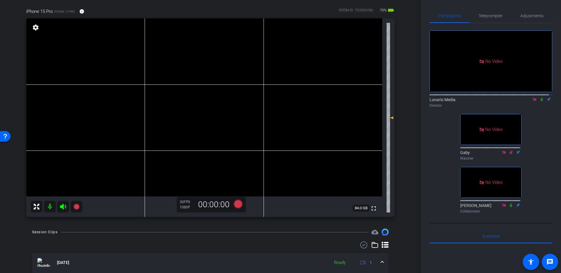
click at [204, 101] on video at bounding box center [204, 107] width 356 height 178
click at [540, 97] on icon at bounding box center [541, 99] width 5 height 4
click at [540, 98] on icon at bounding box center [541, 100] width 3 height 4
click at [214, 91] on video at bounding box center [204, 107] width 356 height 178
click at [202, 90] on video at bounding box center [204, 107] width 356 height 178
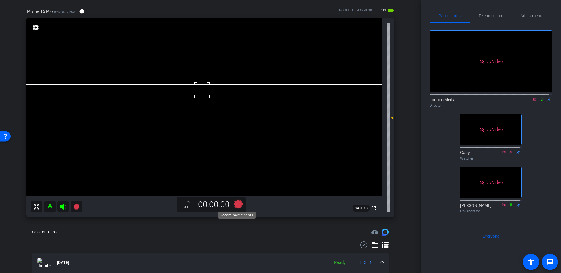
click at [237, 206] on icon at bounding box center [238, 204] width 9 height 9
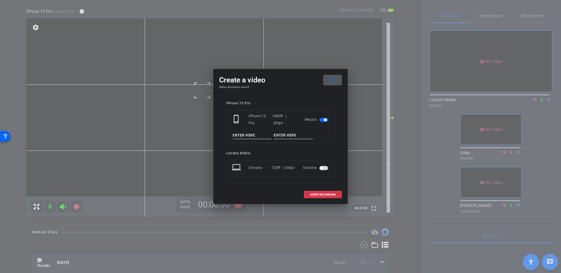
click at [248, 135] on input at bounding box center [252, 135] width 39 height 7
type input "Test 1"
type input "[PERSON_NAME] Enemies"
click at [274, 149] on div "iPhone 15 Pro phone_iphone iPhone 15 Pro 1080P | 30fps Record Test 1 - [PERSON_…" at bounding box center [280, 143] width 109 height 84
click at [334, 194] on span "START RECORDING" at bounding box center [323, 194] width 26 height 3
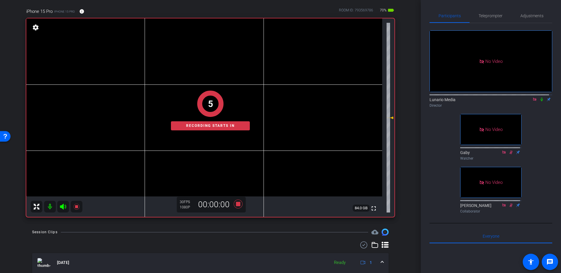
click at [539, 97] on icon at bounding box center [541, 99] width 5 height 4
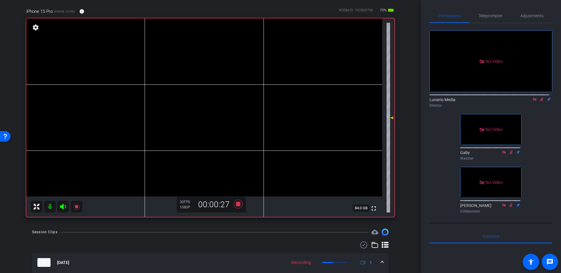
click at [235, 205] on icon at bounding box center [238, 204] width 9 height 9
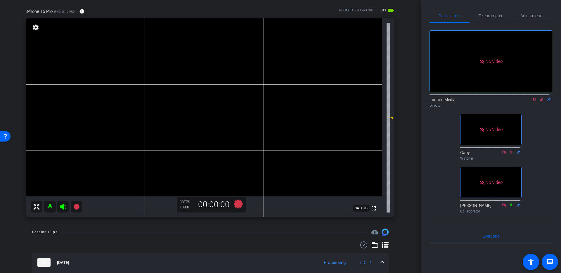
click at [540, 98] on icon at bounding box center [541, 100] width 3 height 4
click at [197, 102] on video at bounding box center [204, 107] width 356 height 178
click at [240, 206] on icon at bounding box center [238, 204] width 9 height 9
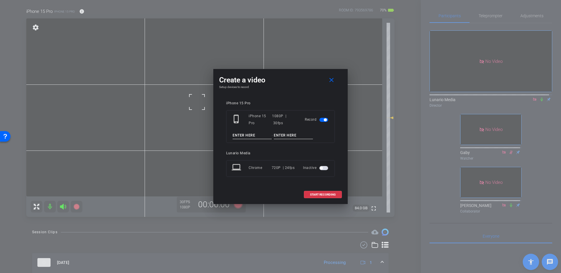
click at [263, 135] on input at bounding box center [252, 135] width 39 height 7
type input "R"
type input "Take 1"
paste input "[PERSON_NAME] Enemies"
type input "[PERSON_NAME] Enemies"
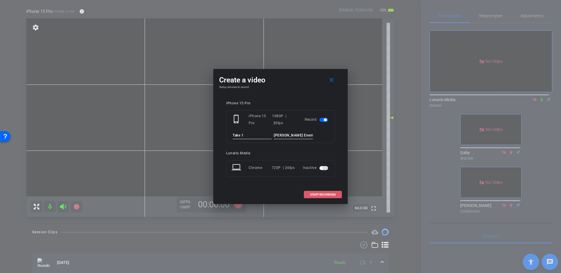
click at [336, 195] on span at bounding box center [322, 195] width 37 height 14
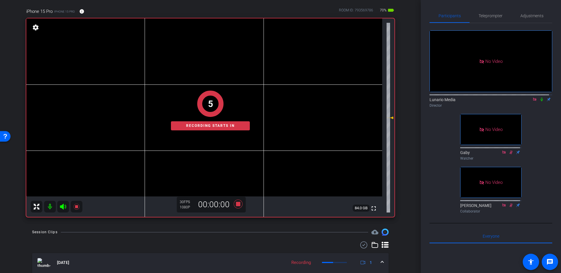
click at [540, 98] on icon at bounding box center [541, 100] width 2 height 4
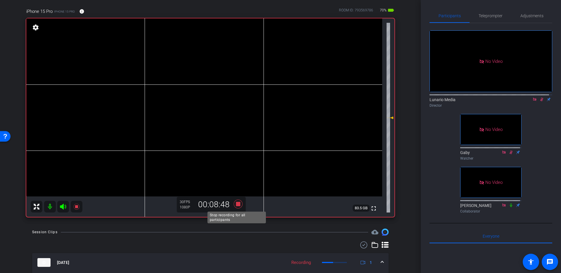
click at [237, 204] on icon at bounding box center [238, 204] width 9 height 9
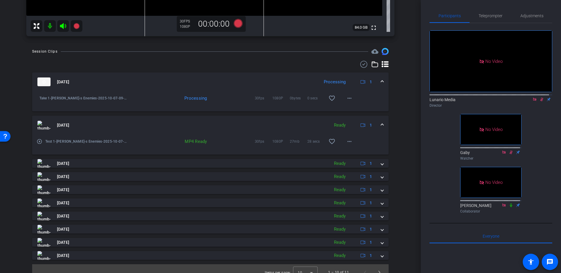
scroll to position [229, 0]
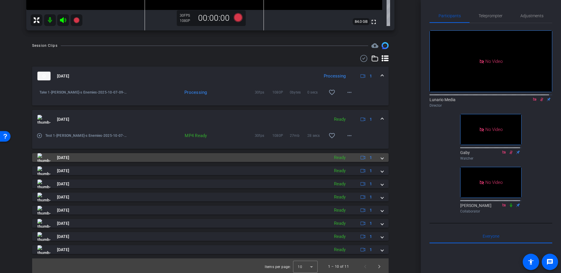
click at [99, 157] on mat-panel-title "[DATE]" at bounding box center [181, 157] width 289 height 9
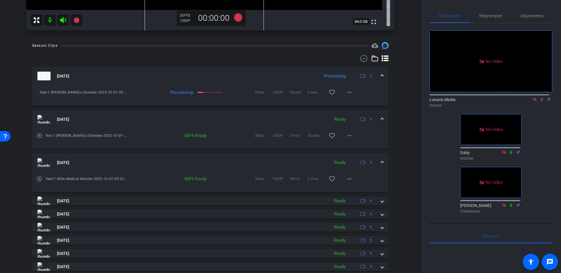
scroll to position [0, 0]
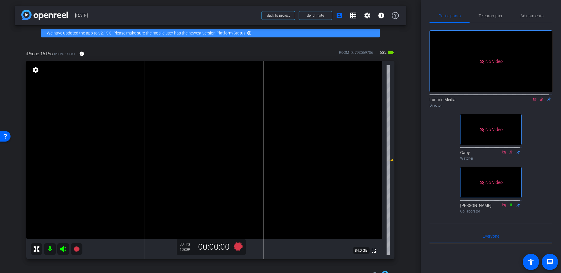
click at [209, 143] on video at bounding box center [204, 150] width 356 height 178
click at [202, 134] on video at bounding box center [204, 150] width 356 height 178
click at [540, 98] on icon at bounding box center [541, 100] width 3 height 4
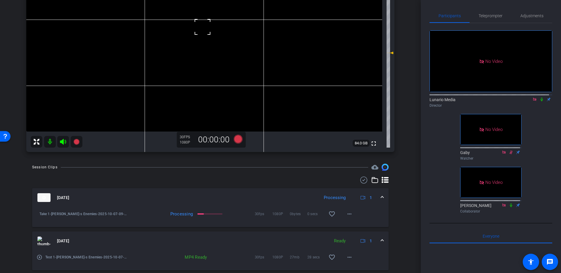
scroll to position [23, 0]
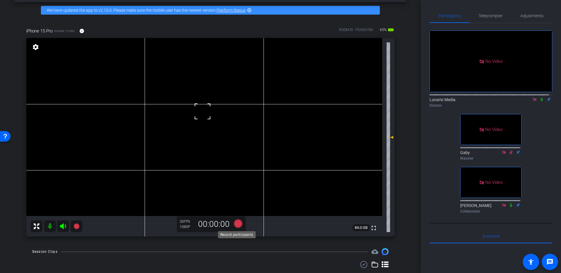
click at [237, 222] on icon at bounding box center [238, 223] width 9 height 9
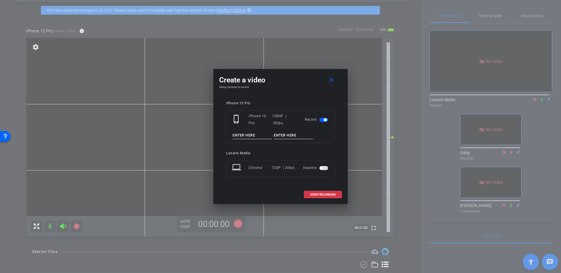
click at [243, 132] on input at bounding box center [252, 135] width 39 height 7
type input "Take 2"
paste input "Post Edit / ES - School Shootings w/ [PERSON_NAME] (Ep 1107)"
type input "Post Edit / ES - School Shootings w/ [PERSON_NAME] (Ep 1107)"
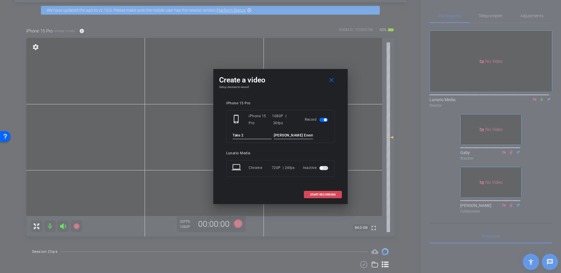
type input "[PERSON_NAME] Enemies"
click at [328, 194] on span "START RECORDING" at bounding box center [323, 194] width 26 height 3
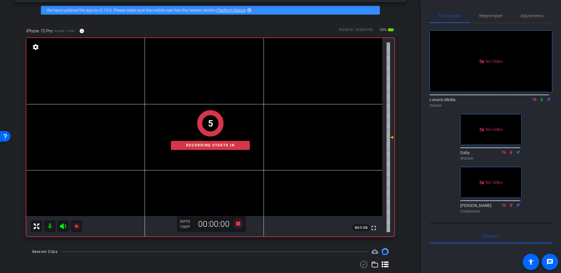
click at [539, 97] on icon at bounding box center [541, 99] width 5 height 4
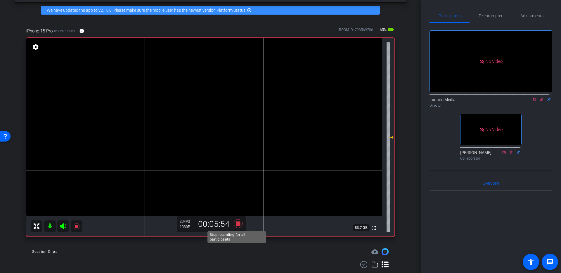
click at [231, 222] on icon at bounding box center [238, 223] width 14 height 11
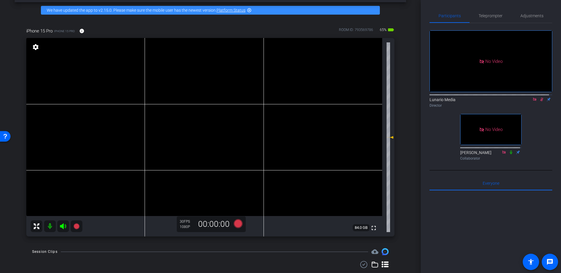
click at [540, 98] on icon at bounding box center [541, 100] width 3 height 4
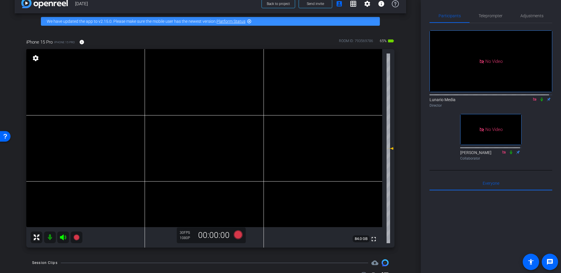
scroll to position [11, 0]
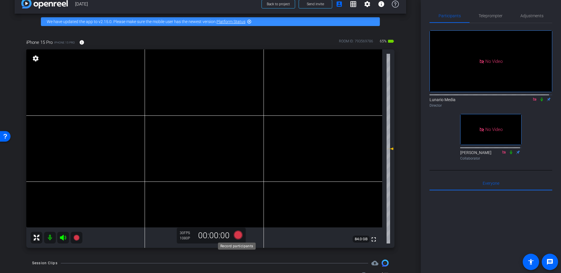
click at [238, 235] on icon at bounding box center [238, 234] width 9 height 9
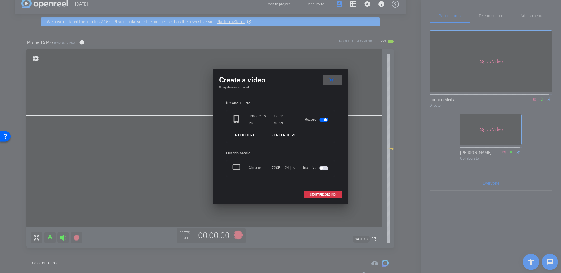
click at [242, 134] on input at bounding box center [252, 135] width 39 height 7
type input "Take 3"
paste input "[URL][DOMAIN_NAME]"
type input "[URL][DOMAIN_NAME]"
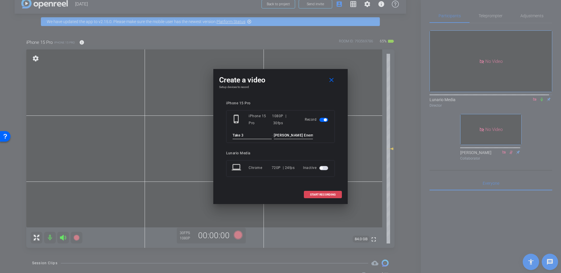
type input "[PERSON_NAME] Enemies"
click at [326, 197] on span at bounding box center [322, 195] width 37 height 14
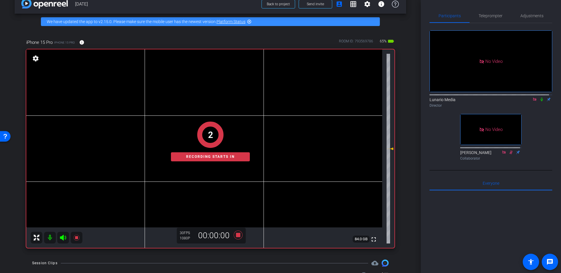
click at [539, 97] on icon at bounding box center [541, 99] width 5 height 4
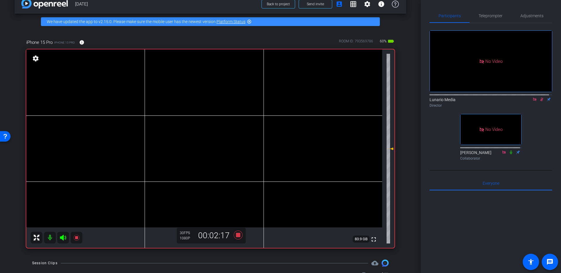
click at [539, 97] on icon at bounding box center [541, 99] width 5 height 4
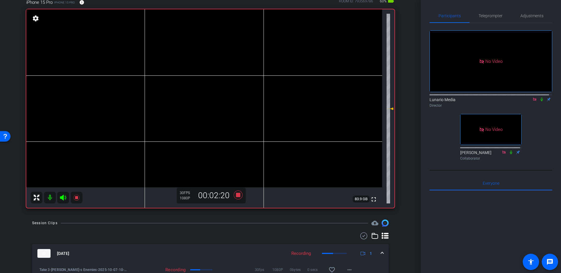
scroll to position [52, 0]
click at [237, 194] on icon at bounding box center [238, 194] width 9 height 9
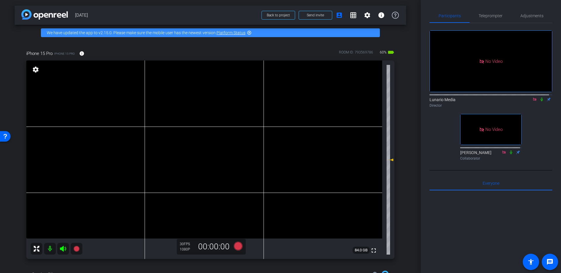
scroll to position [0, 0]
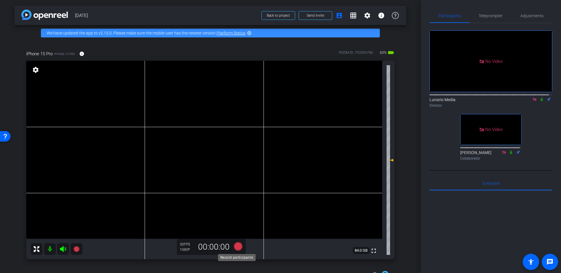
click at [236, 244] on icon at bounding box center [238, 246] width 9 height 9
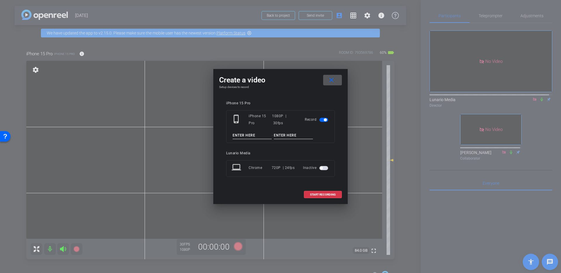
click at [246, 134] on input at bounding box center [252, 135] width 39 height 7
type input "t"
type input "Take 4"
paste input "[URL][DOMAIN_NAME]"
type input "[PERSON_NAME] Enemies"
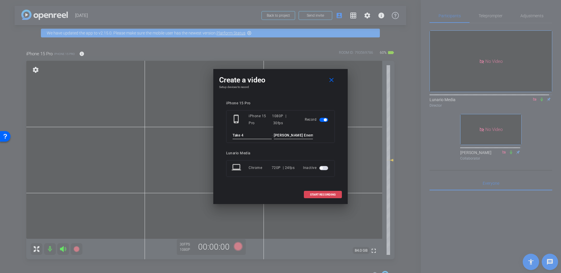
click at [324, 195] on span "START RECORDING" at bounding box center [323, 194] width 26 height 3
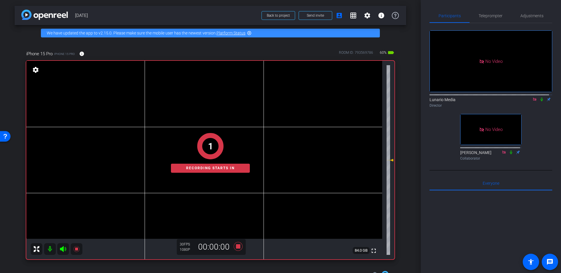
click at [540, 98] on icon at bounding box center [541, 100] width 2 height 4
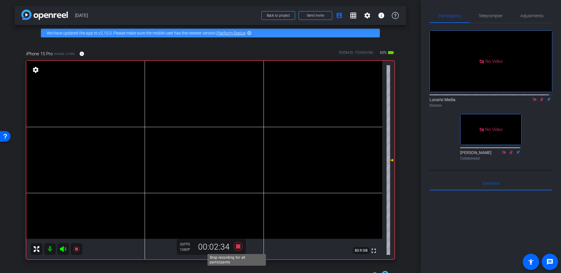
click at [237, 246] on icon at bounding box center [238, 246] width 9 height 9
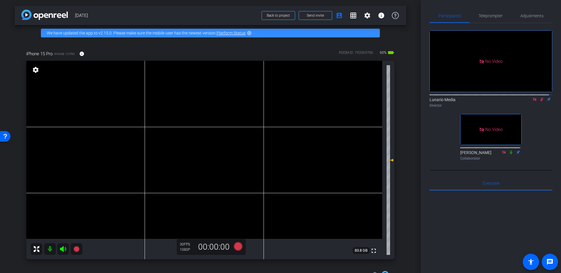
click at [540, 98] on icon at bounding box center [541, 100] width 3 height 4
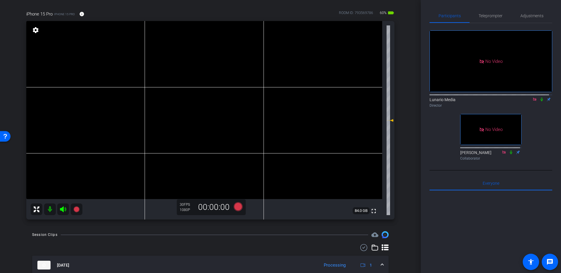
scroll to position [123, 0]
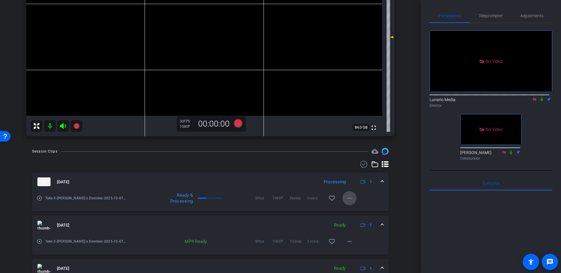
click at [349, 199] on mat-icon "more_horiz" at bounding box center [349, 198] width 7 height 7
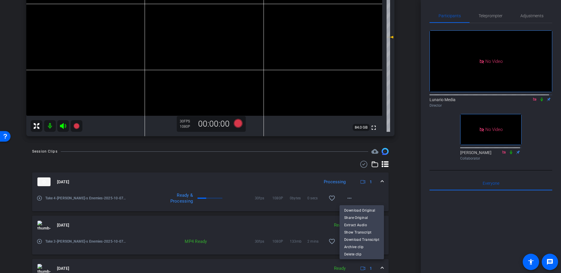
click at [362, 194] on div at bounding box center [280, 136] width 561 height 273
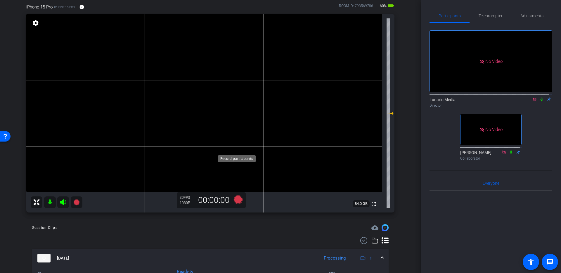
scroll to position [9, 0]
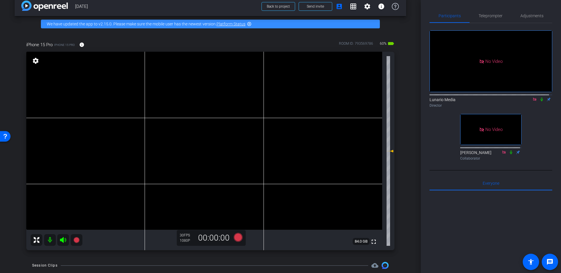
click at [211, 124] on video at bounding box center [204, 141] width 356 height 178
click at [239, 235] on icon at bounding box center [238, 237] width 9 height 9
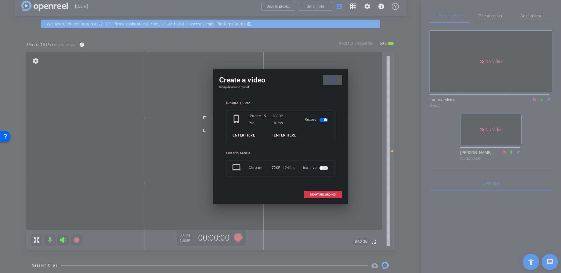
click at [249, 139] on input at bounding box center [252, 135] width 39 height 7
type input "Take 5"
type input "[PERSON_NAME] Enemies"
click at [331, 82] on mat-icon "close" at bounding box center [331, 80] width 7 height 7
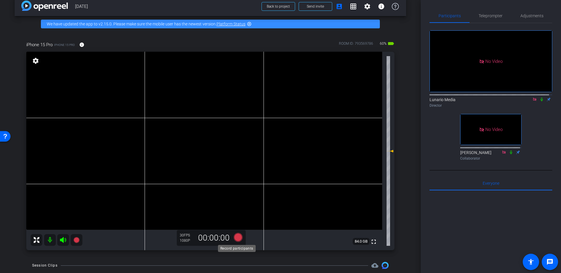
click at [240, 236] on icon at bounding box center [238, 237] width 9 height 9
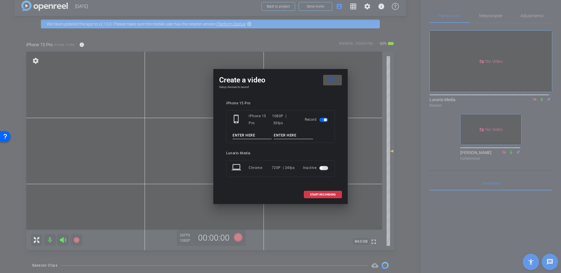
click at [280, 135] on input at bounding box center [293, 135] width 39 height 7
click at [245, 134] on input at bounding box center [252, 135] width 39 height 7
click at [330, 80] on mat-icon "close" at bounding box center [331, 80] width 7 height 7
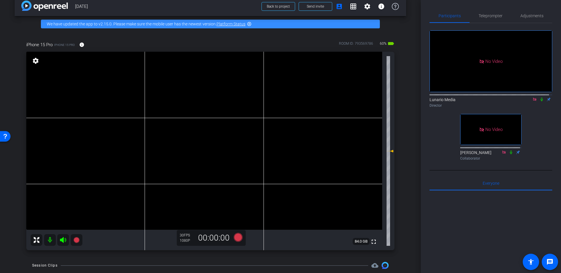
scroll to position [10, 0]
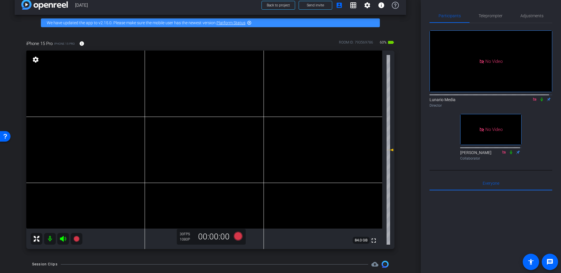
click at [197, 137] on video at bounding box center [204, 140] width 356 height 178
click at [235, 233] on icon at bounding box center [238, 236] width 9 height 9
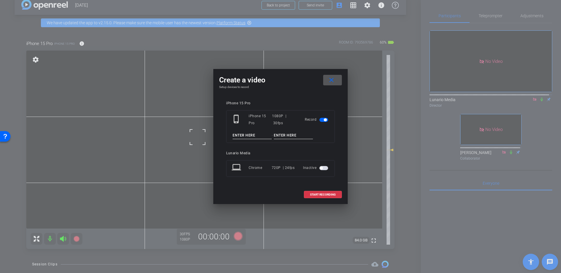
click at [253, 136] on input at bounding box center [252, 135] width 39 height 7
type input "Take 5"
paste input "Hi, I just redeemed my points and decided i wanted to save them but i no longer…"
type input "Hi, I just redeemed my points and decided i wanted to save them but i no longer…"
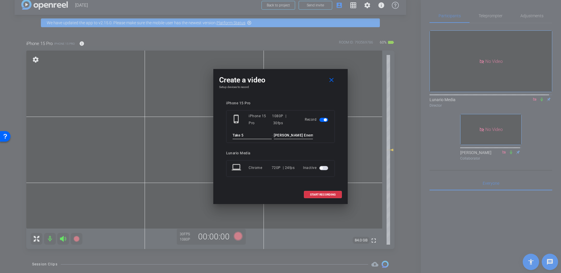
type input "[PERSON_NAME] Enemies"
click at [315, 193] on span "START RECORDING" at bounding box center [323, 194] width 26 height 3
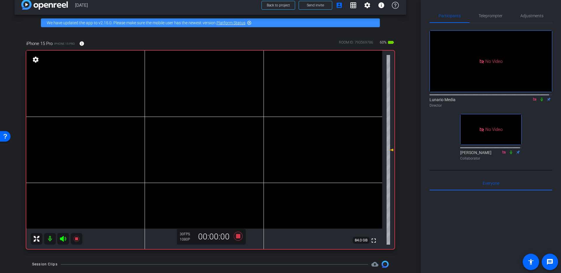
click at [204, 127] on video at bounding box center [204, 140] width 356 height 178
click at [539, 97] on icon at bounding box center [541, 99] width 5 height 4
click at [228, 128] on video at bounding box center [204, 140] width 356 height 178
click at [209, 129] on video at bounding box center [204, 140] width 356 height 178
click at [210, 133] on video at bounding box center [204, 140] width 356 height 178
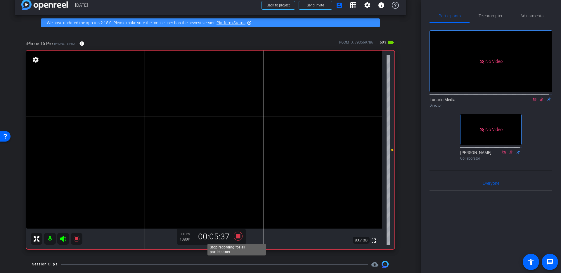
click at [239, 235] on icon at bounding box center [238, 236] width 14 height 11
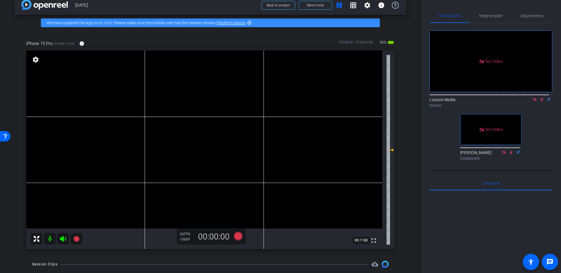
click at [540, 97] on icon at bounding box center [541, 99] width 5 height 4
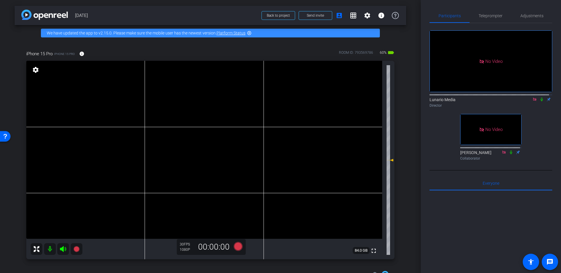
click at [540, 97] on icon at bounding box center [541, 99] width 5 height 4
click at [539, 97] on icon at bounding box center [541, 99] width 5 height 4
click at [213, 140] on video at bounding box center [204, 150] width 356 height 178
click at [542, 92] on div at bounding box center [490, 94] width 123 height 5
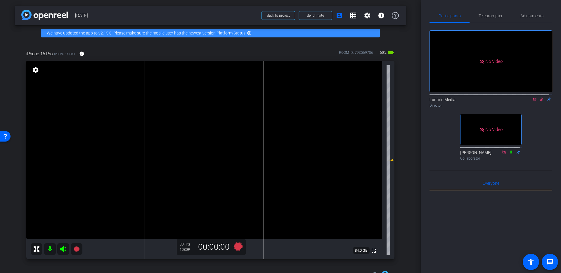
click at [541, 97] on mat-icon at bounding box center [541, 99] width 7 height 5
click at [207, 143] on video at bounding box center [204, 150] width 356 height 178
click at [237, 245] on icon at bounding box center [238, 246] width 9 height 9
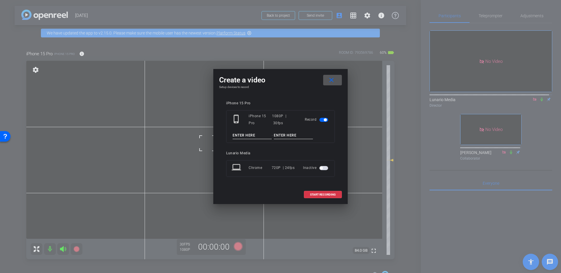
drag, startPoint x: 252, startPoint y: 125, endPoint x: 255, endPoint y: 127, distance: 3.4
click at [253, 125] on div "iPhone 15 Pro" at bounding box center [260, 119] width 23 height 14
drag, startPoint x: 257, startPoint y: 135, endPoint x: 256, endPoint y: 140, distance: 5.0
click at [256, 138] on input at bounding box center [252, 135] width 39 height 7
type input "Take 6"
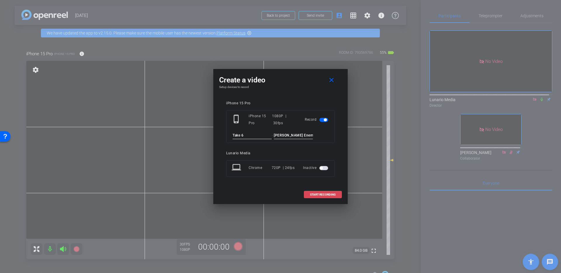
type input "[PERSON_NAME] Enemies"
click at [329, 195] on span "START RECORDING" at bounding box center [323, 194] width 26 height 3
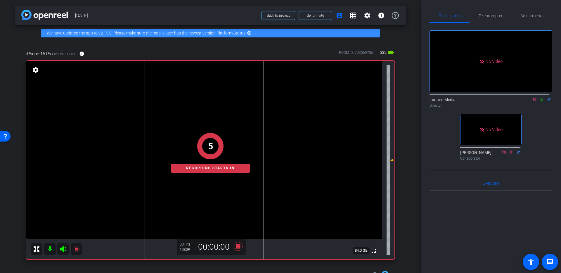
click at [540, 98] on icon at bounding box center [541, 100] width 2 height 4
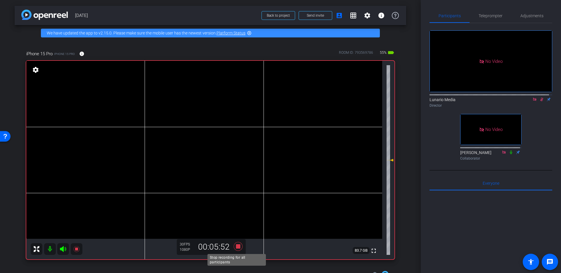
click at [236, 249] on icon at bounding box center [238, 246] width 14 height 11
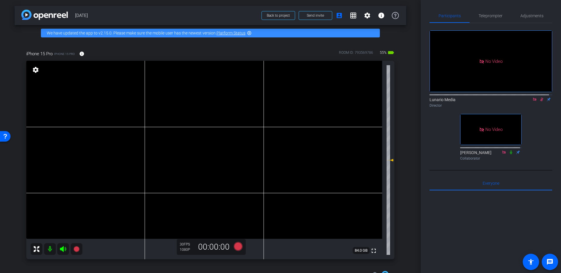
click at [540, 98] on icon at bounding box center [541, 100] width 3 height 4
click at [235, 245] on icon at bounding box center [238, 246] width 9 height 9
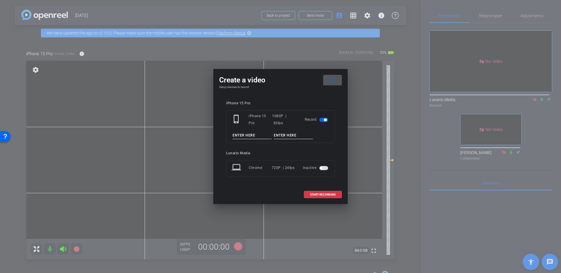
click at [329, 84] on span at bounding box center [332, 80] width 19 height 14
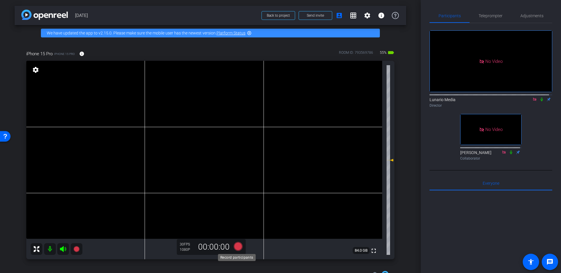
click at [238, 244] on icon at bounding box center [238, 246] width 9 height 9
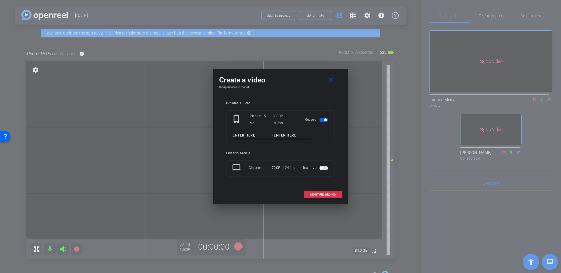
click at [250, 132] on input at bounding box center [252, 135] width 39 height 7
type input "Take 7-PU1"
type input "[PERSON_NAME] Enemies"
click at [335, 195] on span "START RECORDING" at bounding box center [323, 194] width 26 height 3
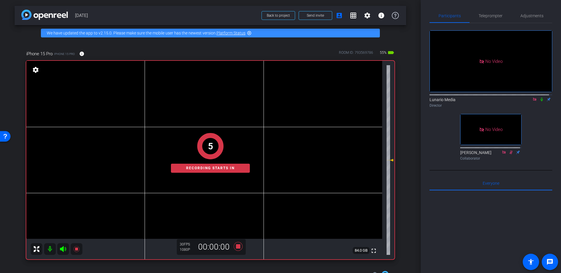
click at [539, 97] on icon at bounding box center [541, 99] width 5 height 4
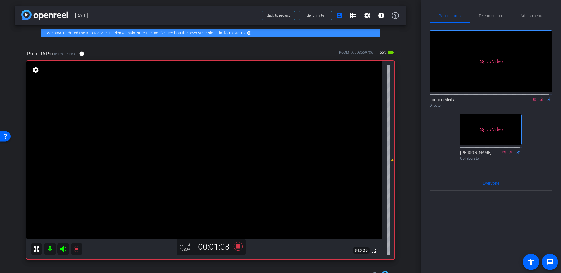
click at [216, 139] on video at bounding box center [204, 150] width 356 height 178
click at [237, 249] on icon at bounding box center [238, 246] width 14 height 11
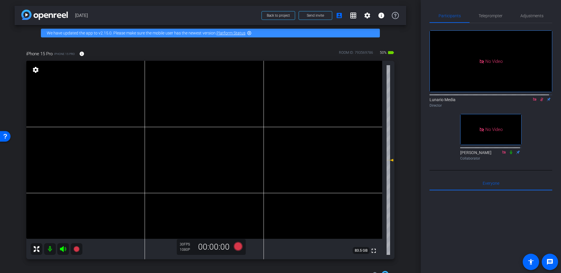
click at [540, 97] on icon at bounding box center [541, 99] width 5 height 4
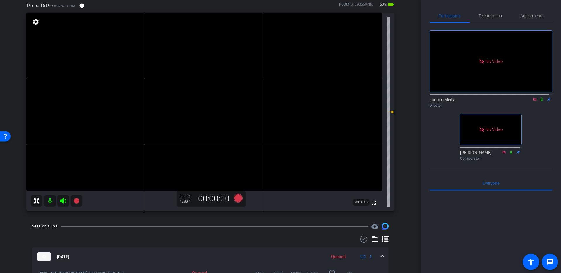
scroll to position [53, 0]
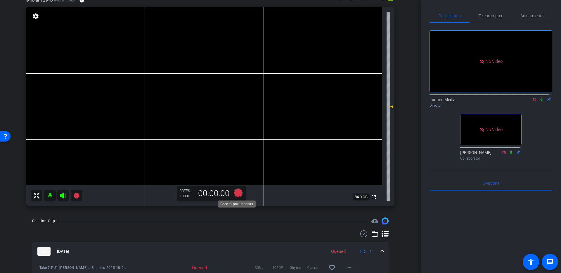
click at [236, 193] on icon at bounding box center [238, 192] width 9 height 9
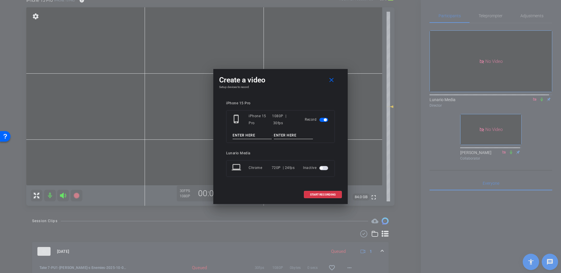
click at [252, 134] on input at bounding box center [252, 135] width 39 height 7
type input "Take 8-PU2"
click at [304, 136] on input at bounding box center [293, 135] width 39 height 7
type input "[PERSON_NAME] Enemies"
click at [315, 195] on span "START RECORDING" at bounding box center [323, 194] width 26 height 3
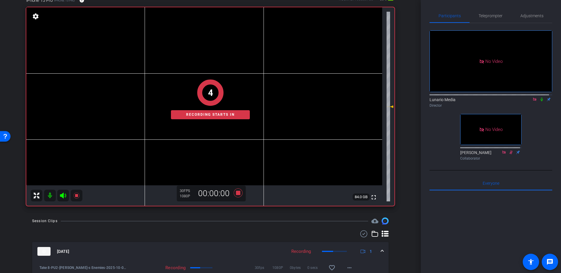
click at [539, 97] on icon at bounding box center [541, 99] width 5 height 4
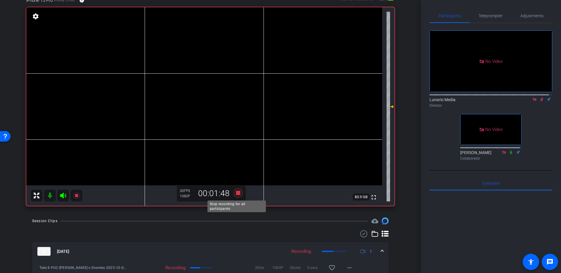
click at [238, 195] on icon at bounding box center [238, 193] width 14 height 11
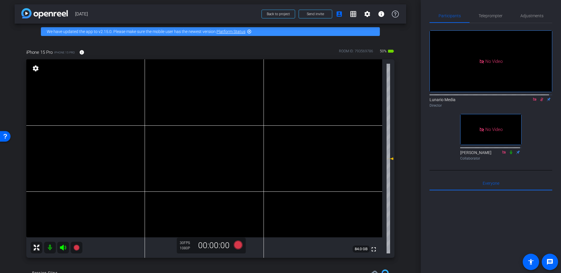
scroll to position [0, 0]
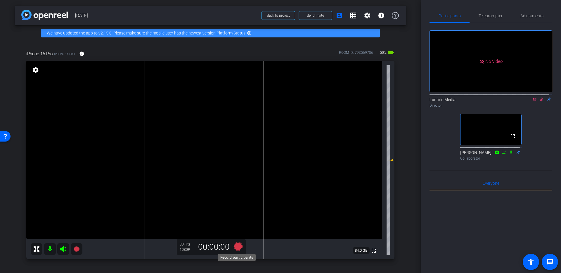
click at [233, 245] on icon at bounding box center [238, 246] width 14 height 11
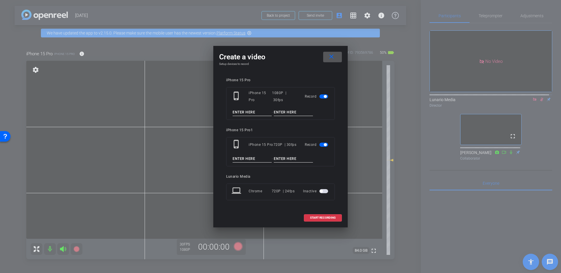
click at [245, 109] on input at bounding box center [252, 112] width 39 height 7
click at [321, 145] on span "button" at bounding box center [323, 145] width 9 height 4
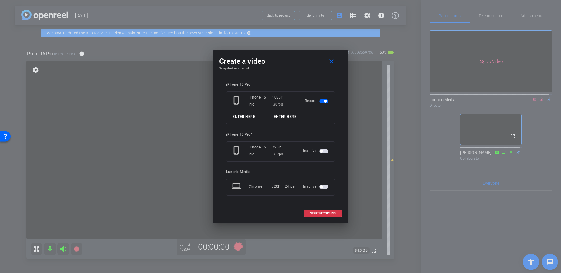
click at [251, 117] on input at bounding box center [252, 116] width 39 height 7
type input "Take"
drag, startPoint x: 333, startPoint y: 60, endPoint x: 317, endPoint y: 81, distance: 25.9
click at [333, 60] on mat-icon "close" at bounding box center [331, 61] width 7 height 7
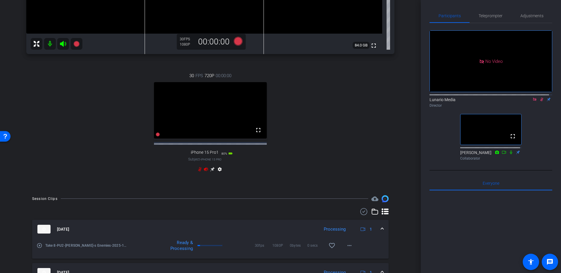
scroll to position [212, 0]
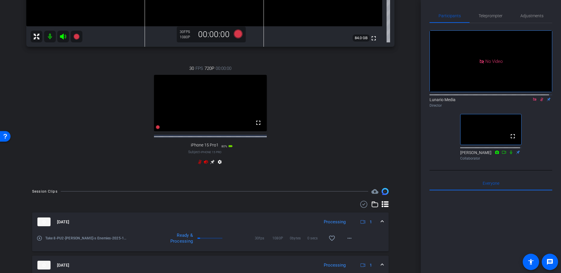
click at [540, 98] on icon at bounding box center [541, 100] width 3 height 4
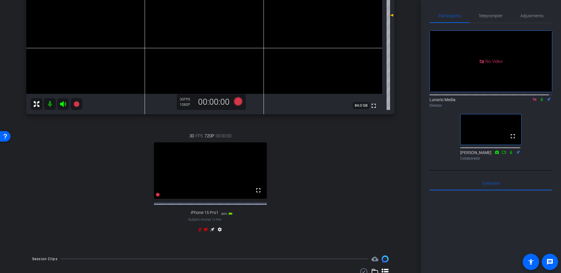
scroll to position [0, 0]
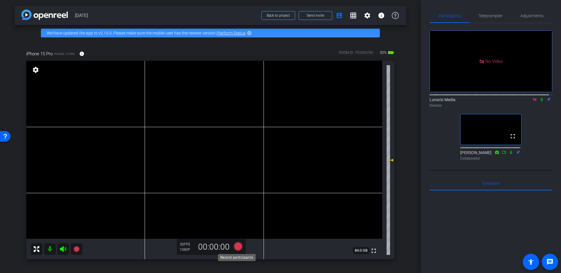
click at [236, 248] on icon at bounding box center [238, 246] width 9 height 9
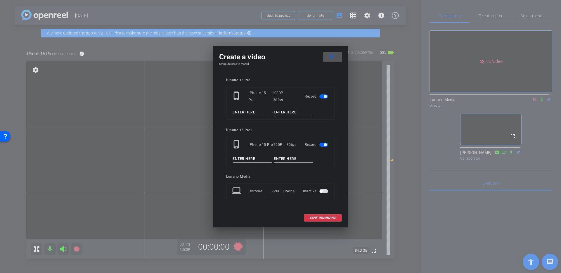
click at [258, 113] on input at bounding box center [252, 112] width 39 height 7
type input "Take 9-Stills"
paste input "[PERSON_NAME] Enemies"
type input "[PERSON_NAME] Enemies"
click at [319, 218] on span "START RECORDING" at bounding box center [323, 217] width 26 height 3
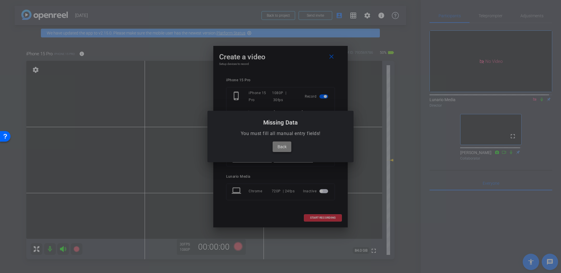
click at [283, 144] on span "Back" at bounding box center [282, 146] width 9 height 7
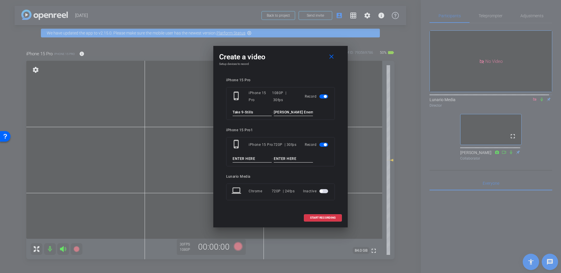
click at [325, 145] on span "button" at bounding box center [325, 144] width 3 height 3
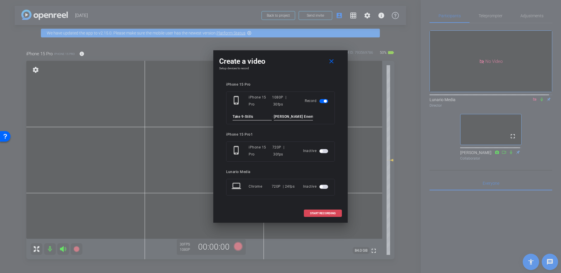
click at [322, 210] on span at bounding box center [322, 213] width 37 height 14
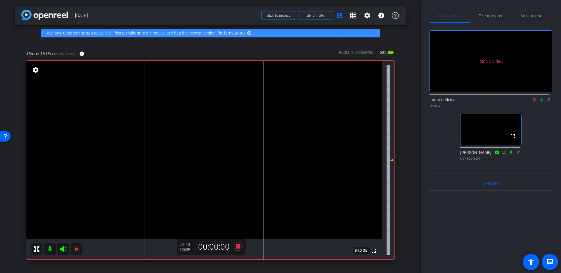
click at [215, 150] on video at bounding box center [204, 150] width 356 height 178
click at [539, 97] on icon at bounding box center [541, 99] width 5 height 4
click at [240, 242] on icon at bounding box center [238, 246] width 14 height 11
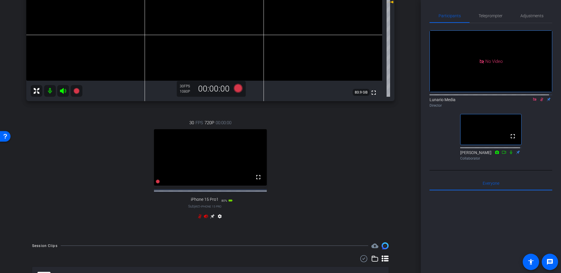
scroll to position [277, 0]
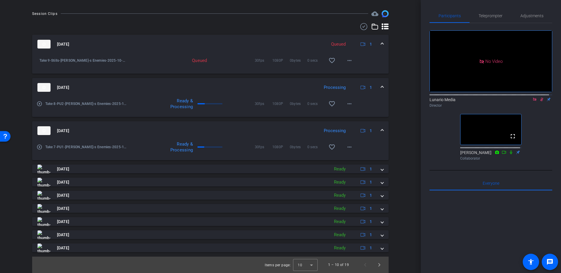
click at [291, 129] on mat-panel-title "[DATE]" at bounding box center [176, 130] width 279 height 9
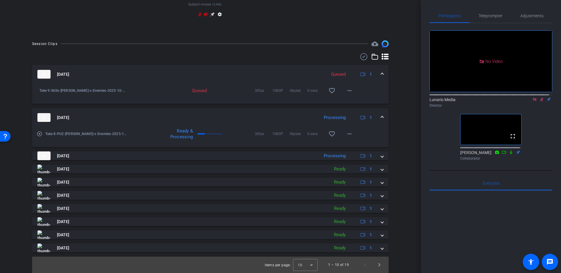
click at [296, 117] on mat-panel-title "[DATE]" at bounding box center [176, 117] width 279 height 9
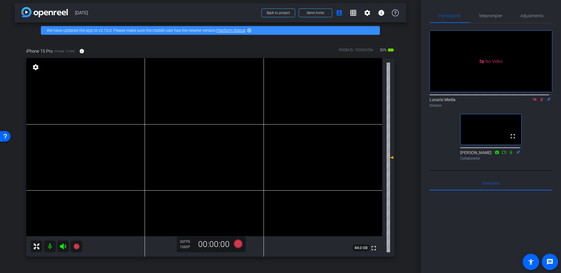
scroll to position [4, 0]
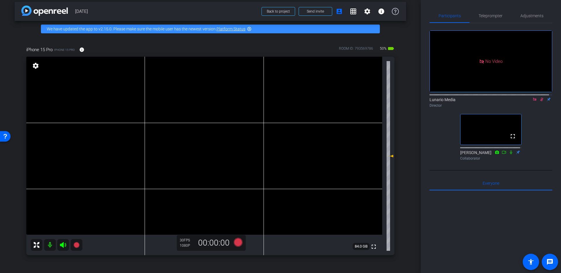
click at [539, 97] on icon at bounding box center [541, 99] width 5 height 4
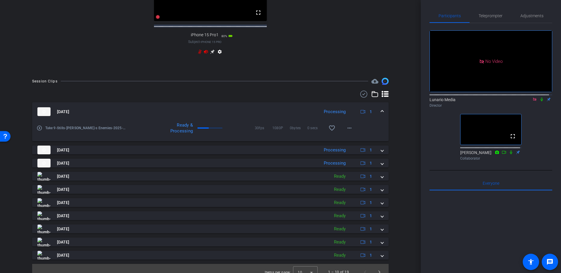
scroll to position [335, 0]
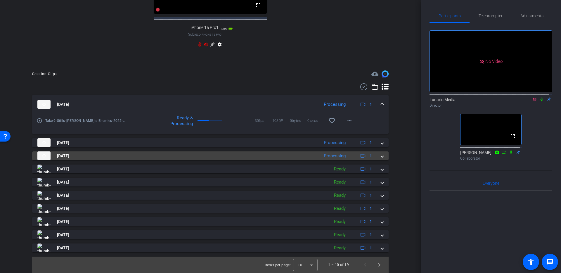
click at [381, 156] on span at bounding box center [382, 156] width 2 height 6
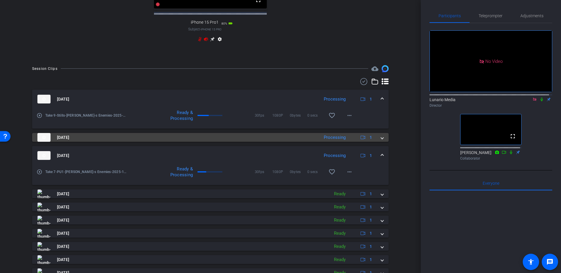
click at [381, 142] on mat-expansion-panel-header "[DATE] Processing 1" at bounding box center [210, 137] width 356 height 9
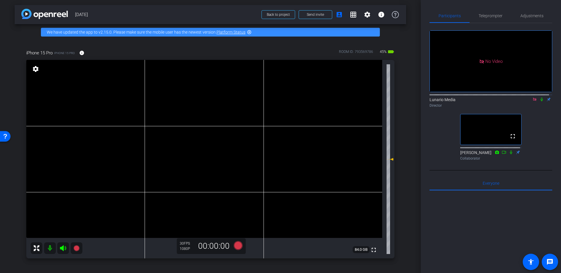
scroll to position [1, 0]
click at [209, 145] on video at bounding box center [204, 149] width 356 height 178
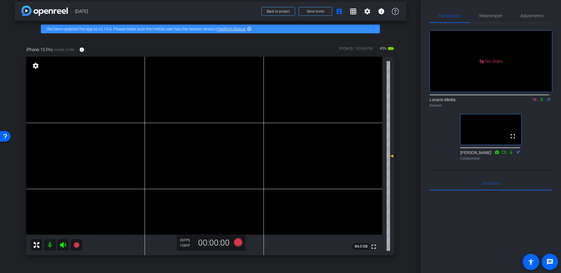
scroll to position [0, 0]
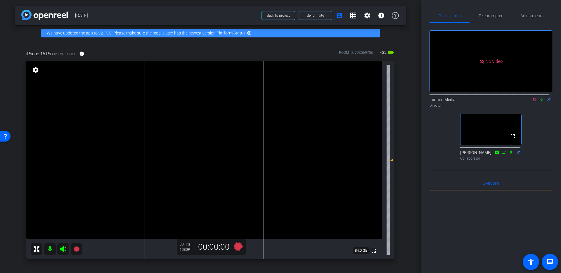
click at [202, 152] on video at bounding box center [204, 150] width 356 height 178
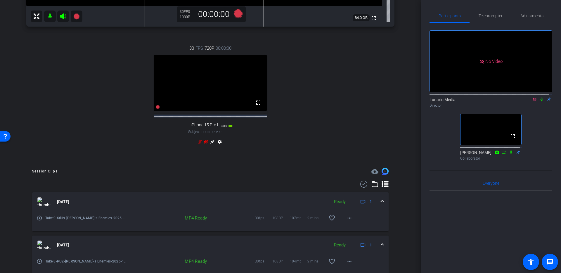
scroll to position [254, 0]
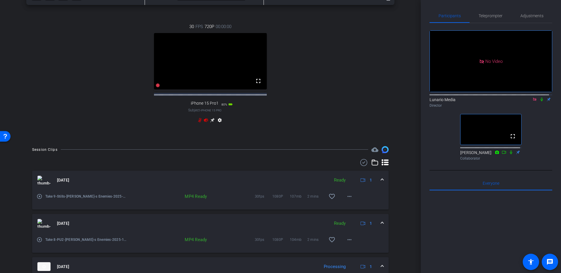
click at [377, 184] on div "[DATE] Ready 1" at bounding box center [209, 180] width 344 height 9
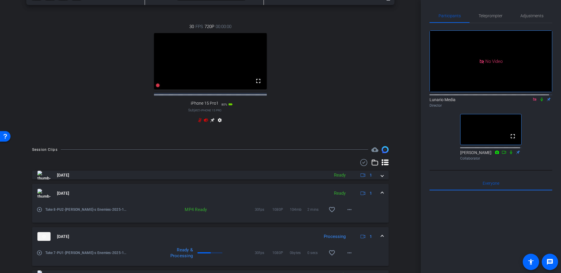
click at [381, 195] on span at bounding box center [382, 193] width 2 height 6
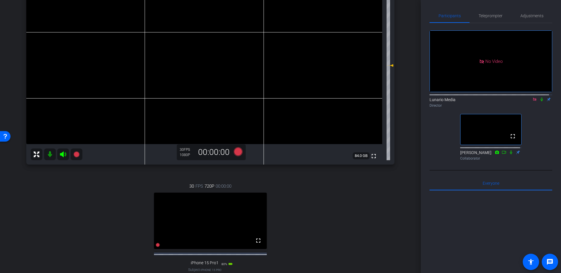
scroll to position [85, 0]
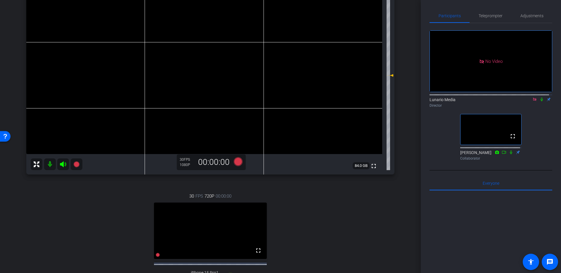
click at [207, 60] on video at bounding box center [204, 65] width 356 height 178
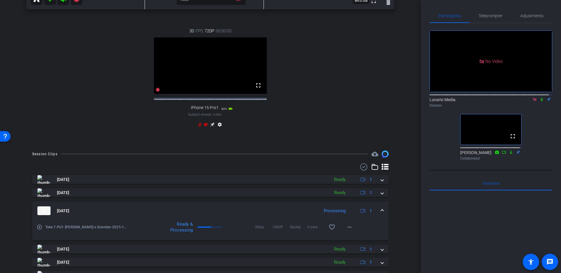
scroll to position [327, 0]
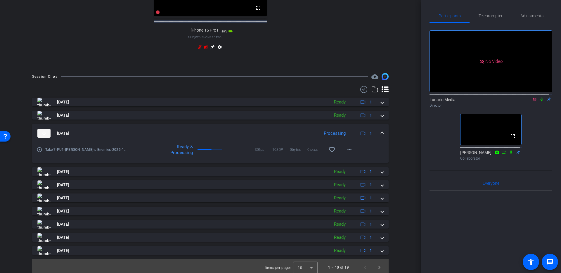
click at [381, 136] on span at bounding box center [382, 133] width 2 height 6
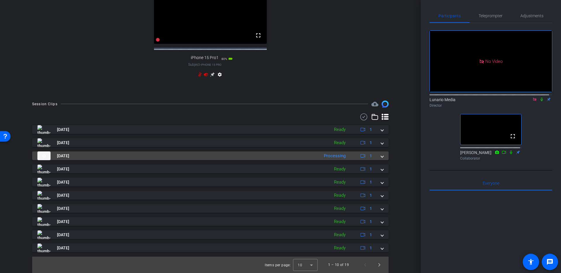
click at [381, 155] on span at bounding box center [382, 156] width 2 height 6
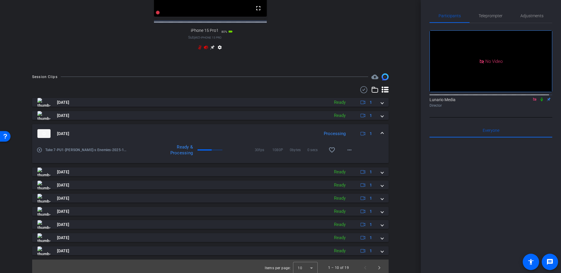
scroll to position [328, 0]
click at [381, 136] on mat-expansion-panel-header "[DATE] Processing 1" at bounding box center [210, 132] width 356 height 19
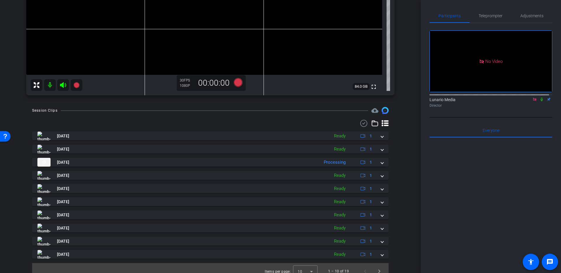
scroll to position [170, 0]
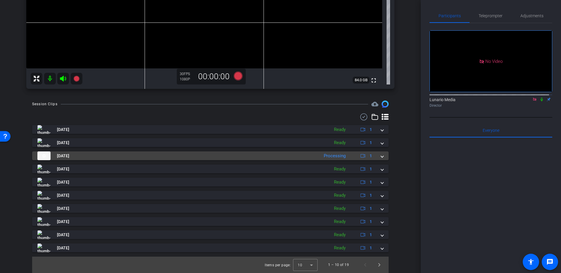
click at [384, 156] on mat-expansion-panel-header "[DATE] Processing 1" at bounding box center [210, 155] width 356 height 9
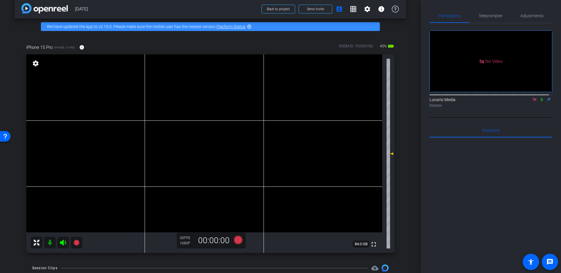
scroll to position [7, 0]
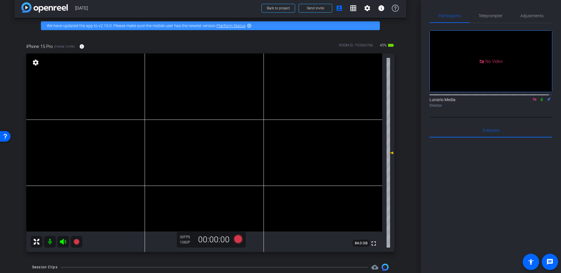
click at [217, 145] on video at bounding box center [204, 142] width 356 height 178
click at [195, 135] on video at bounding box center [204, 142] width 356 height 178
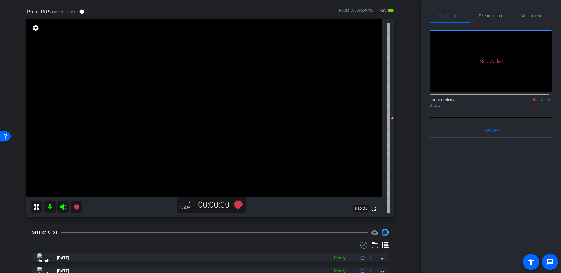
scroll to position [27, 0]
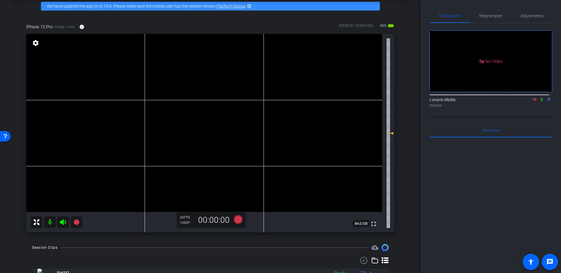
click at [192, 131] on video at bounding box center [204, 123] width 356 height 178
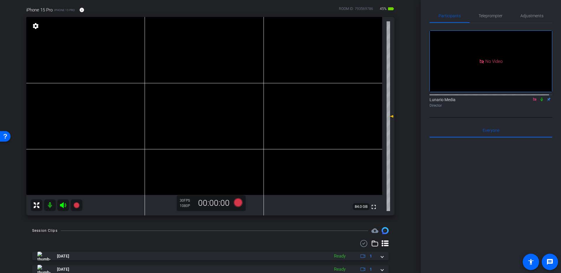
scroll to position [42, 0]
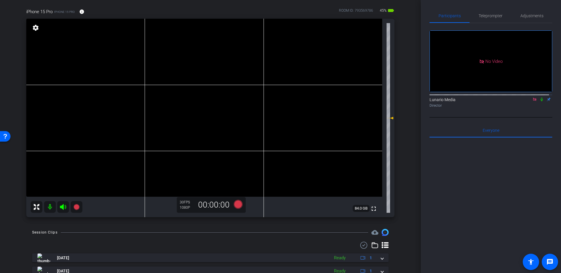
click at [193, 114] on video at bounding box center [204, 108] width 356 height 178
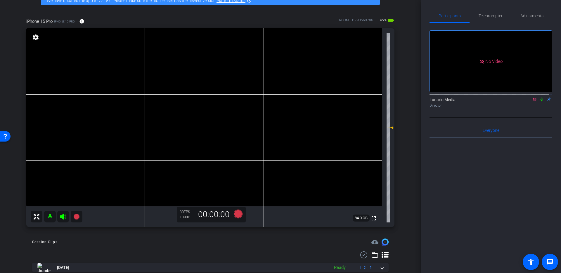
scroll to position [21, 0]
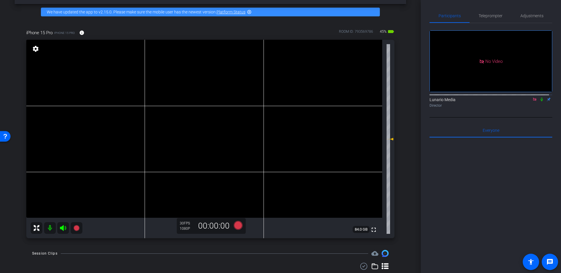
click at [202, 126] on video at bounding box center [204, 129] width 356 height 178
click at [209, 117] on video at bounding box center [204, 129] width 356 height 178
